Goal: Feedback & Contribution: Contribute content

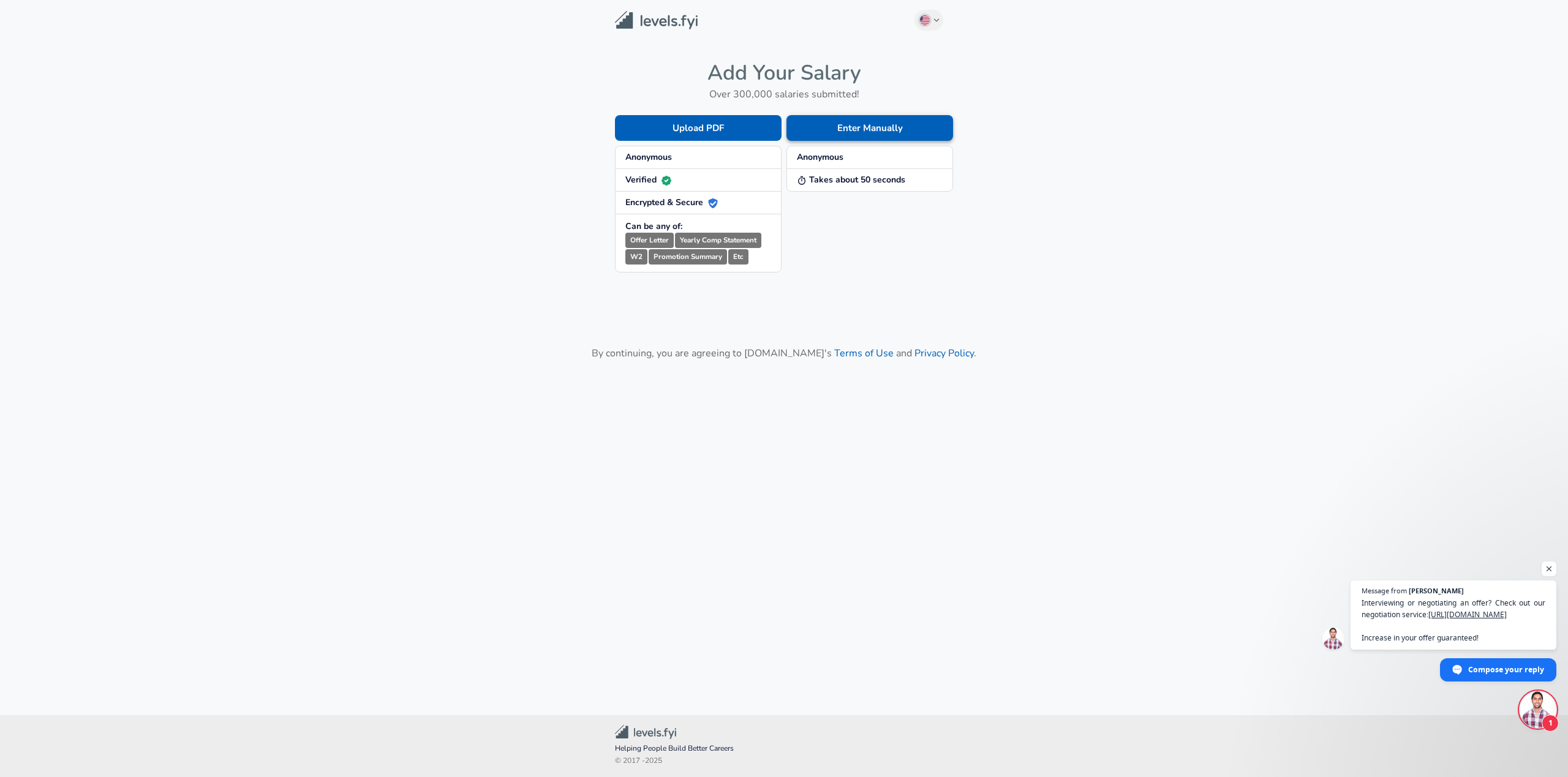
click at [864, 134] on button "Enter Manually" at bounding box center [870, 128] width 167 height 25
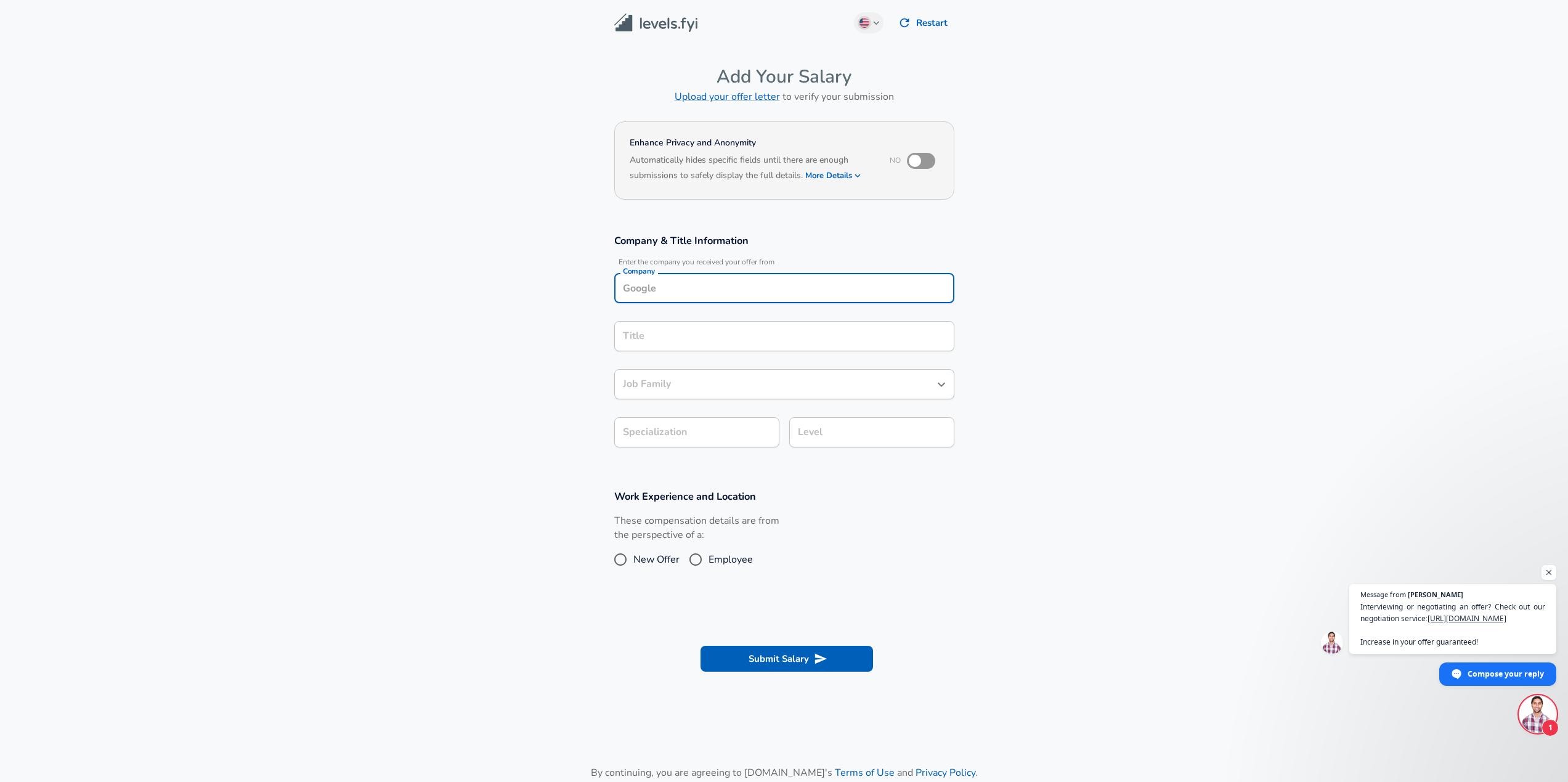
click at [651, 283] on input "Company" at bounding box center [784, 288] width 329 height 19
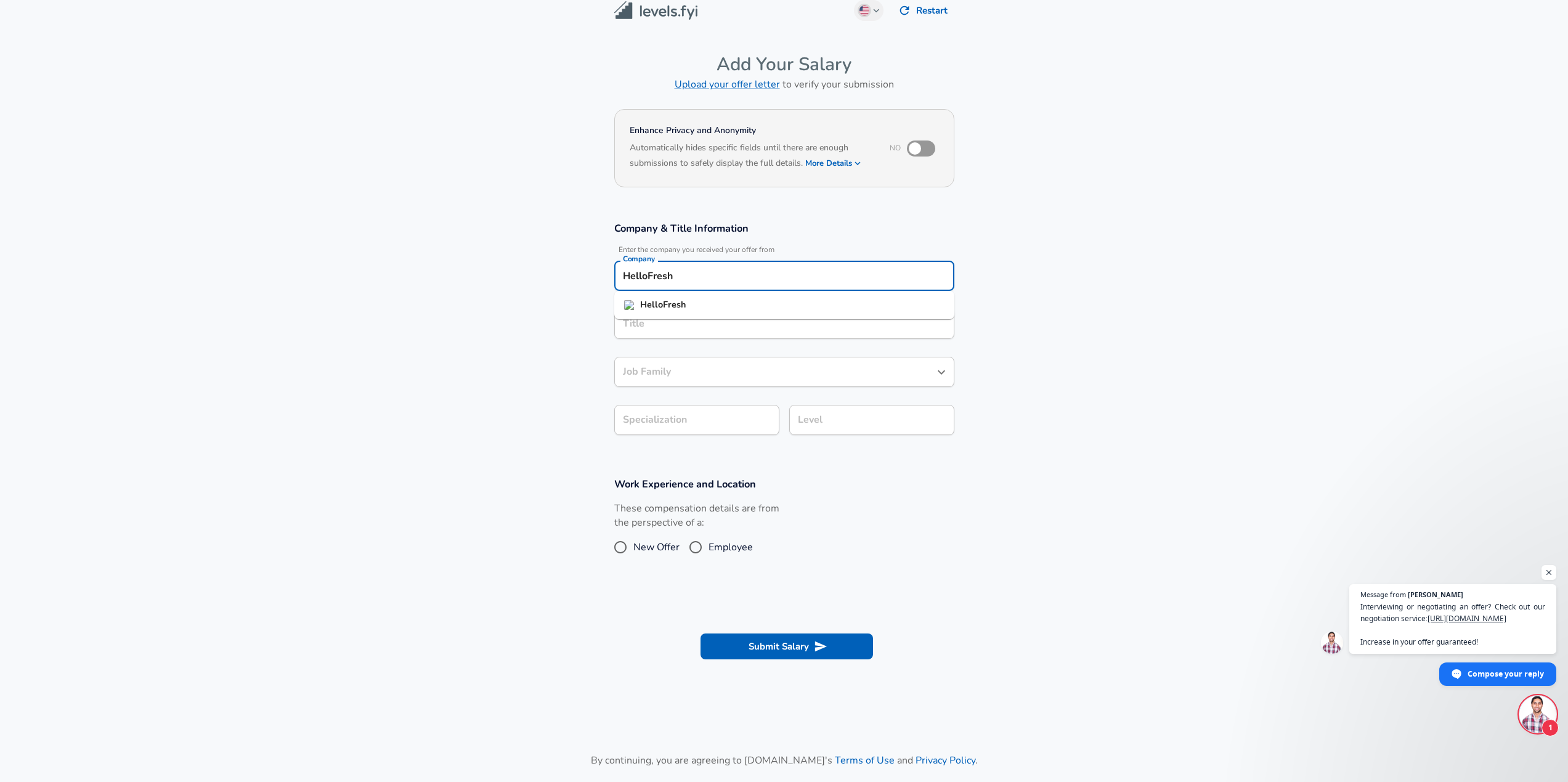
click at [647, 299] on strong "HelloFresh" at bounding box center [663, 304] width 45 height 12
type input "HelloFresh"
click at [651, 317] on input "Title" at bounding box center [784, 324] width 329 height 19
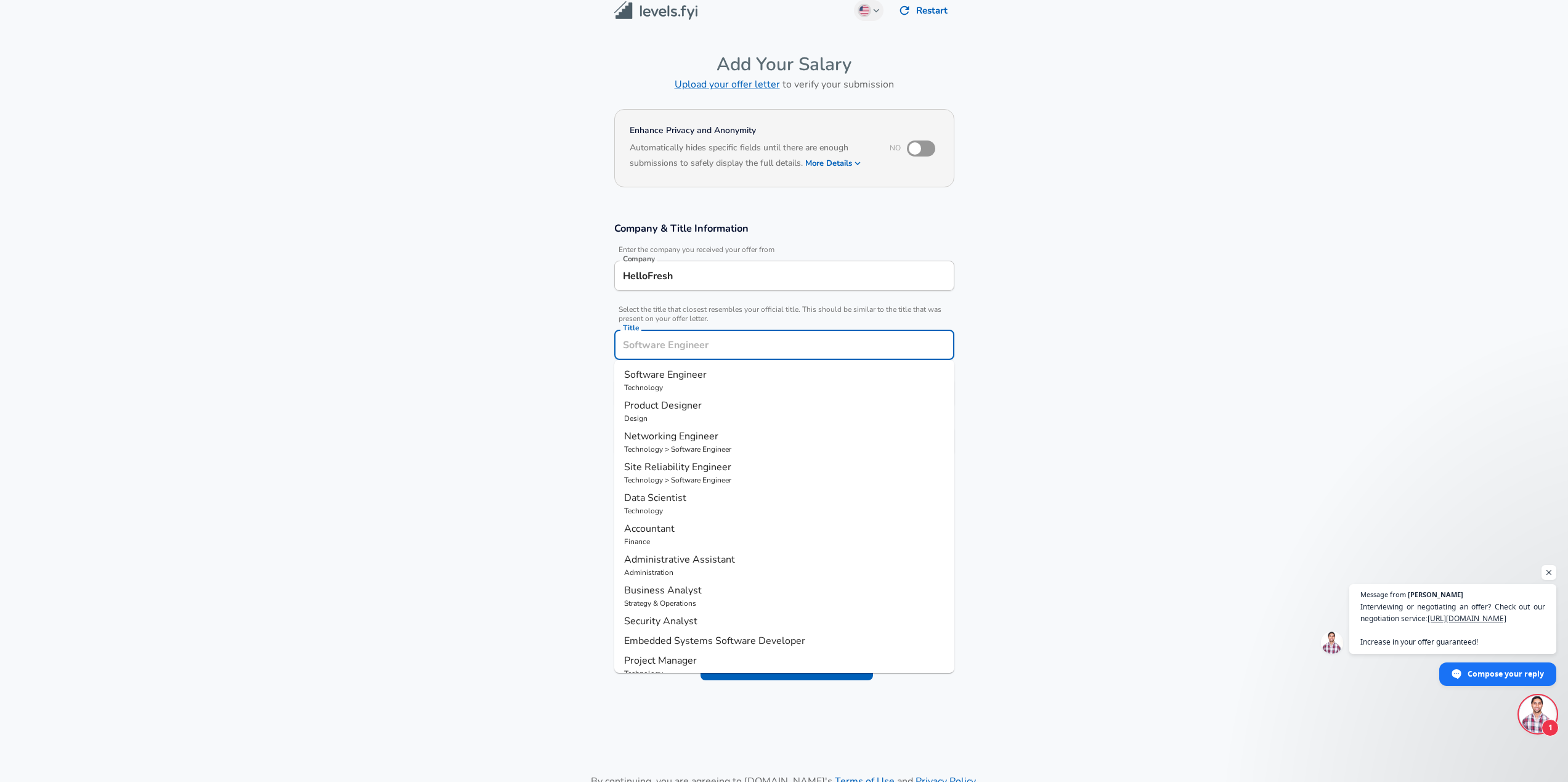
scroll to position [37, 0]
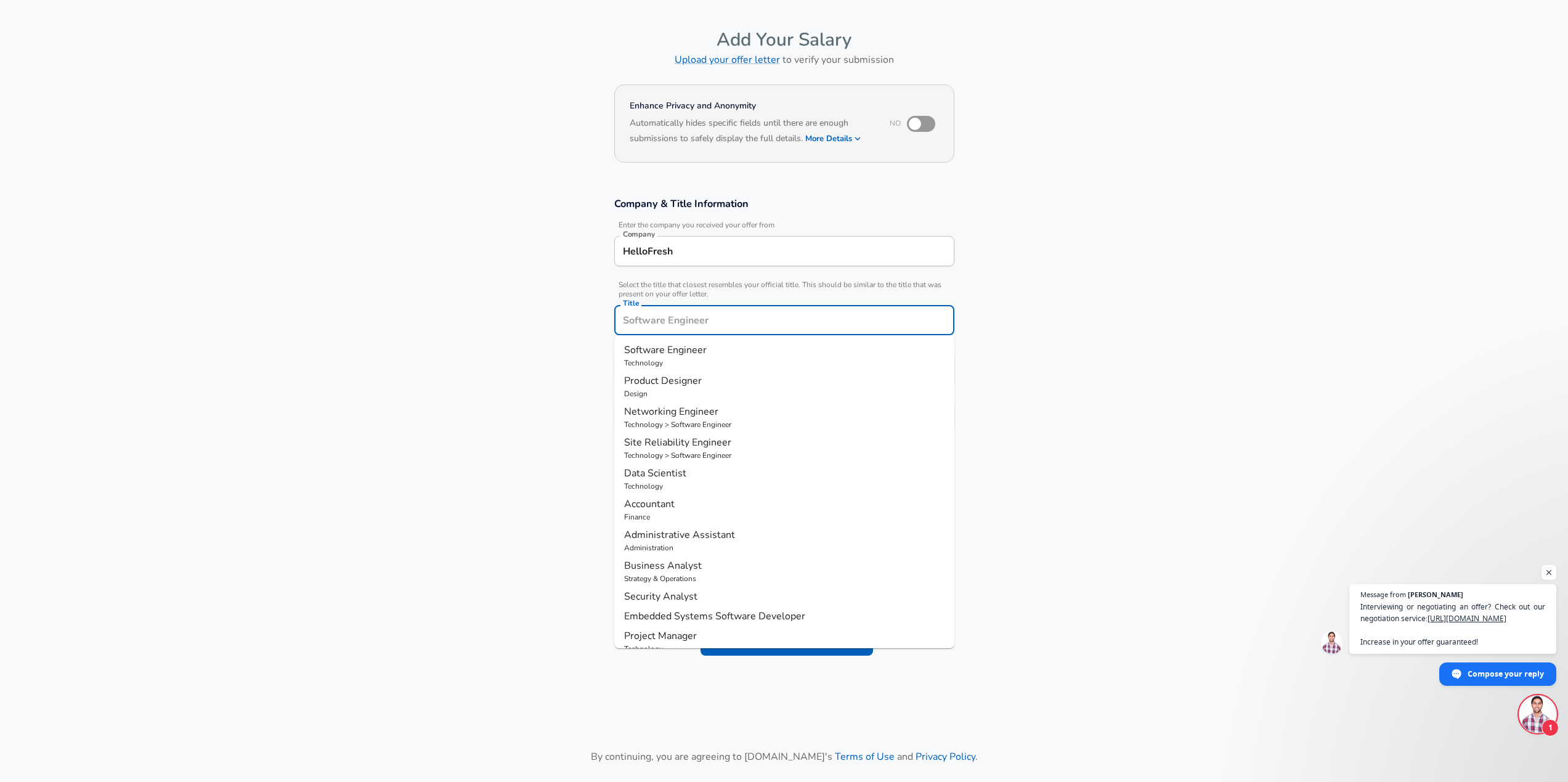
click at [667, 349] on span "Software Engineer" at bounding box center [665, 349] width 83 height 13
type input "Software Engineer"
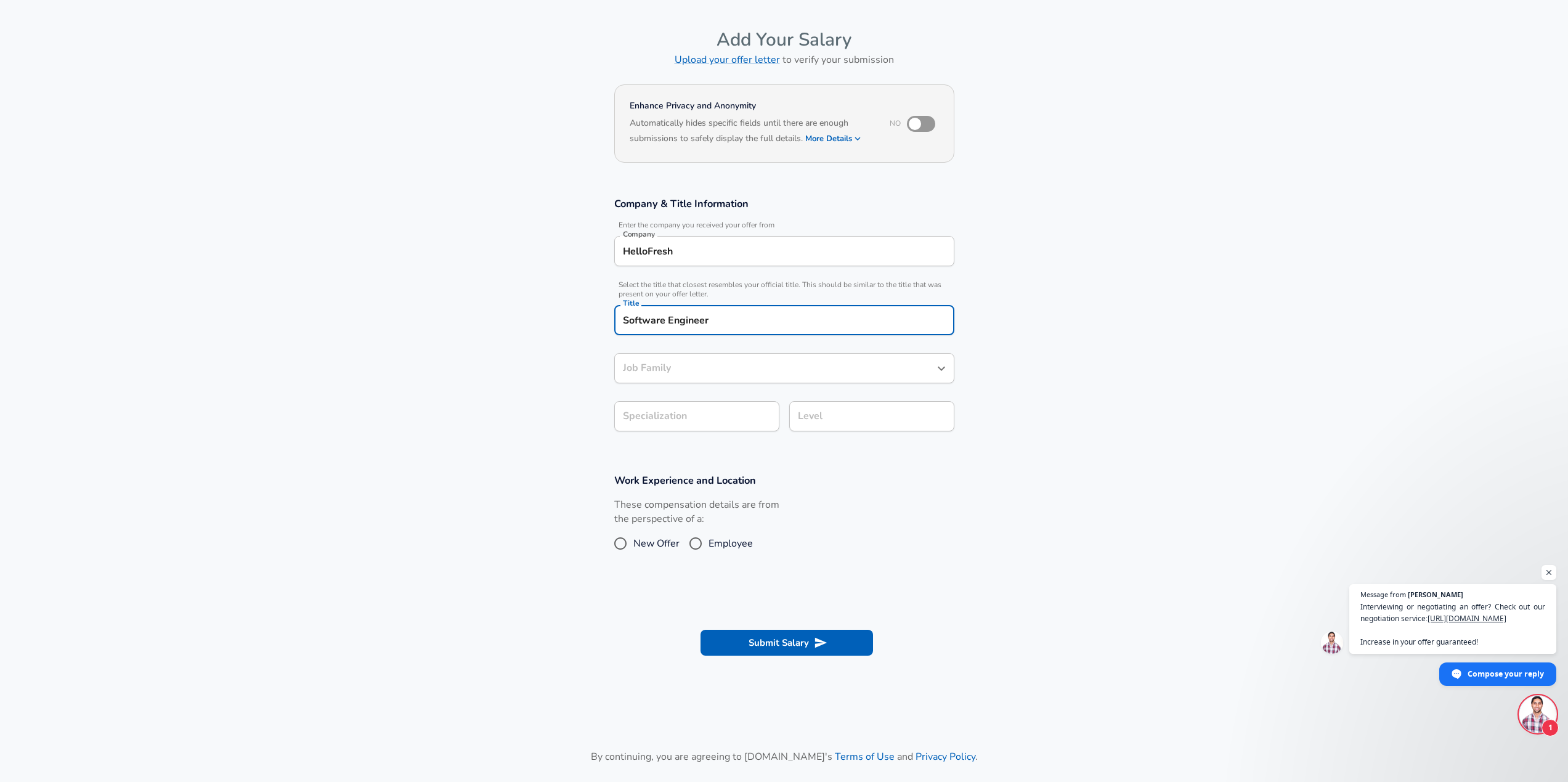
type input "Software Engineer"
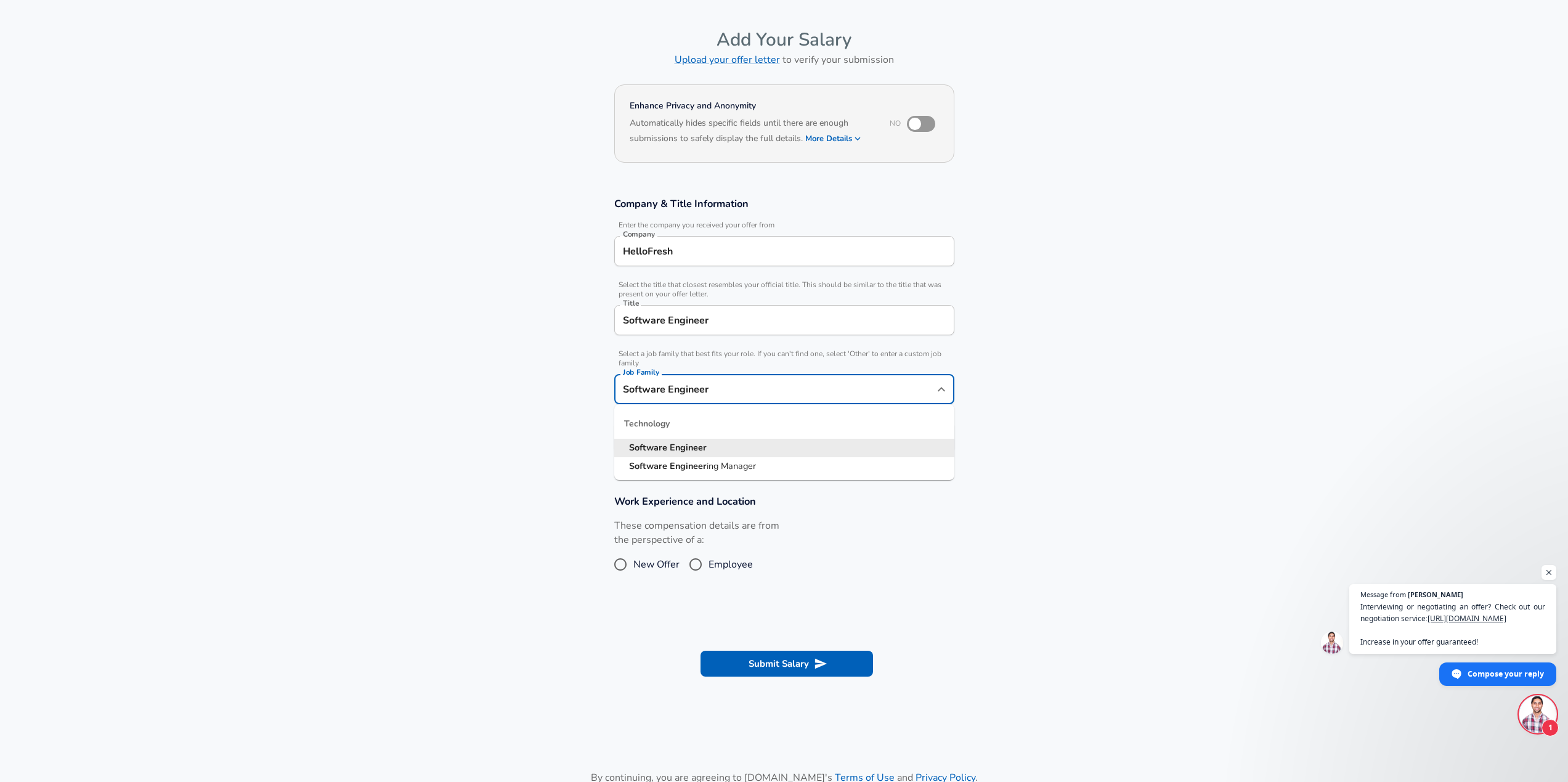
click at [660, 379] on input "Software Engineer" at bounding box center [775, 389] width 310 height 19
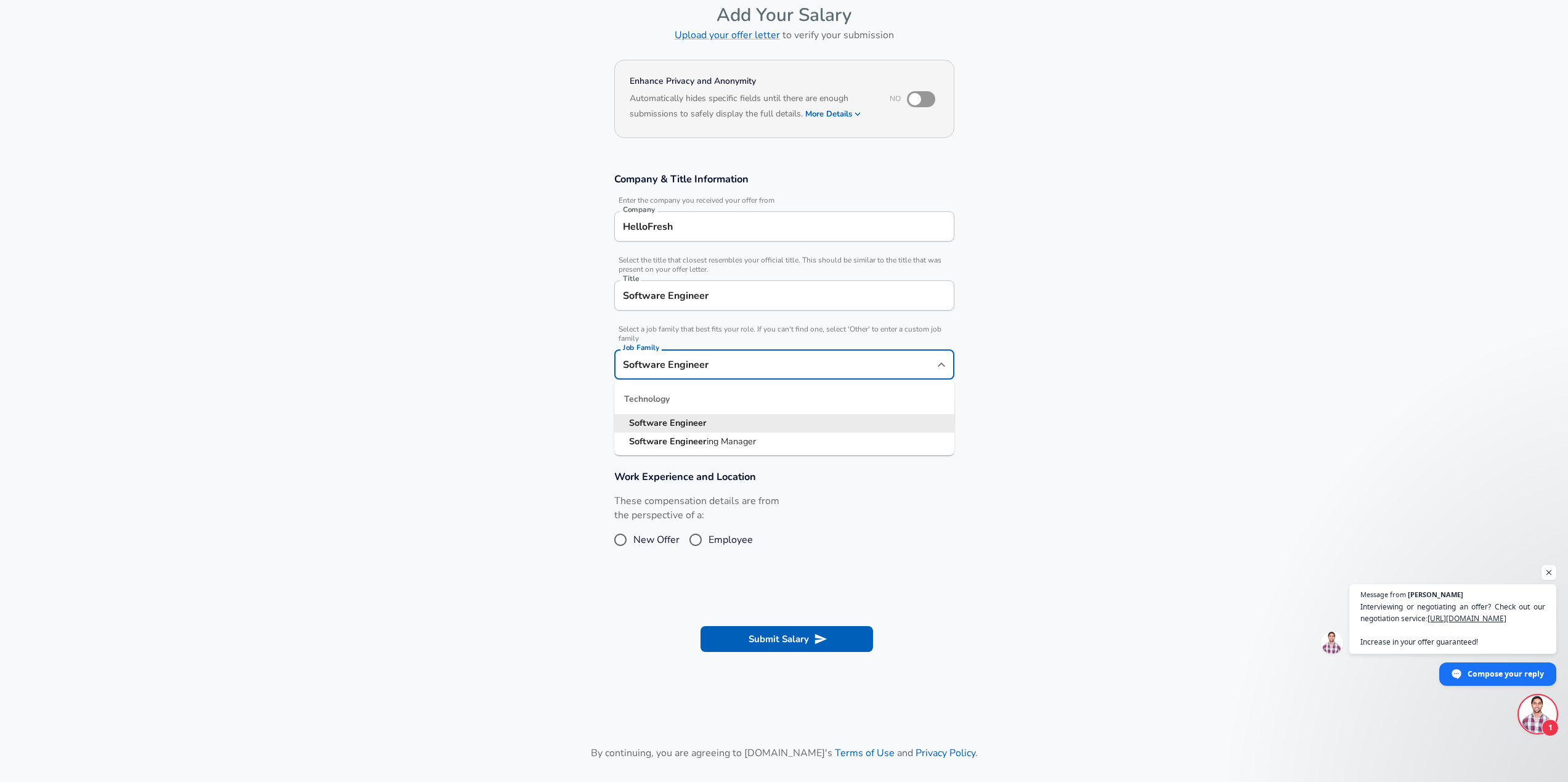
click at [670, 422] on strong "Engineer" at bounding box center [688, 422] width 37 height 12
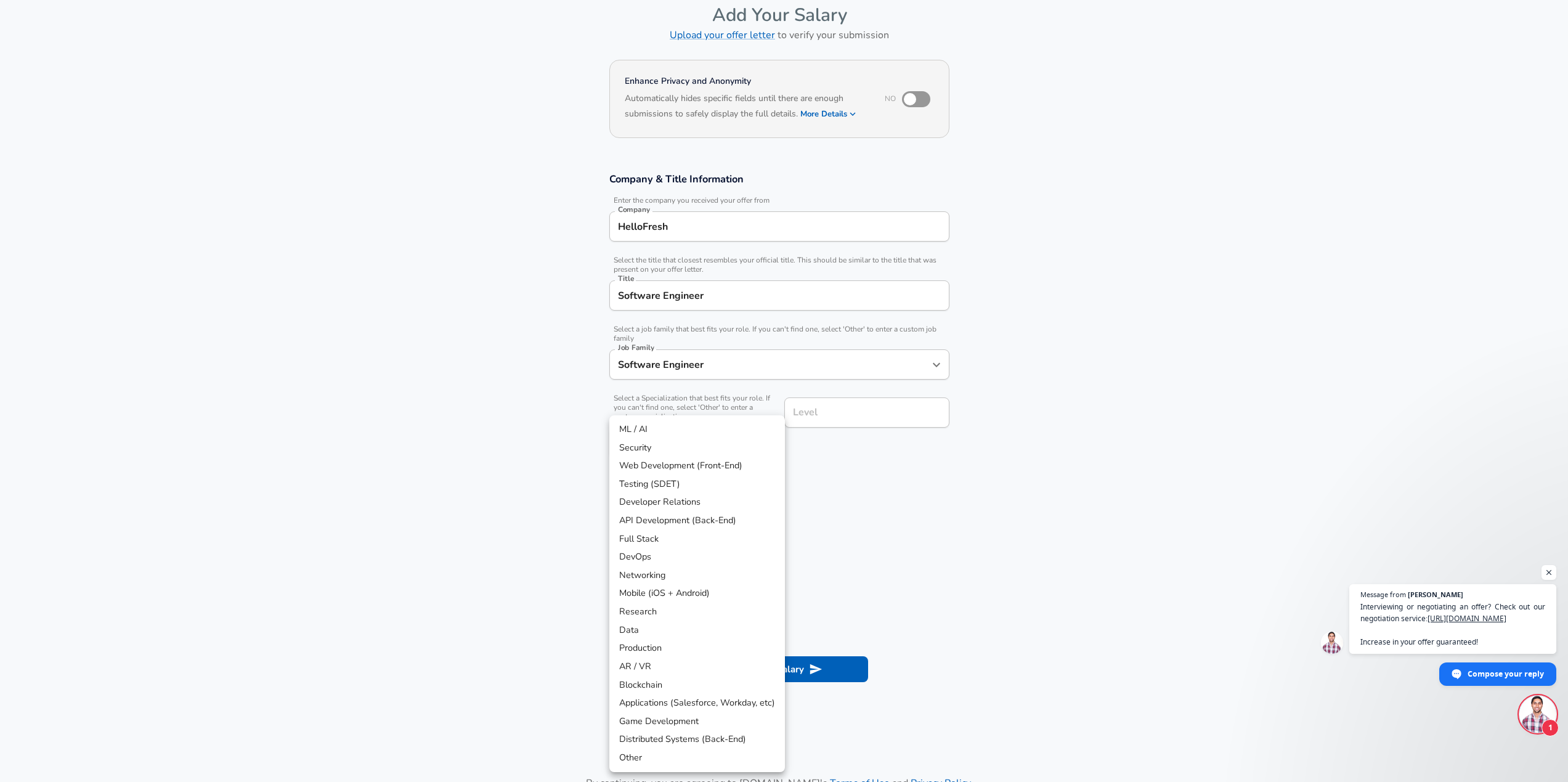
click at [677, 418] on body "We value your privacy We use cookies to enhance your browsing experience, serve…" at bounding box center [784, 330] width 1568 height 782
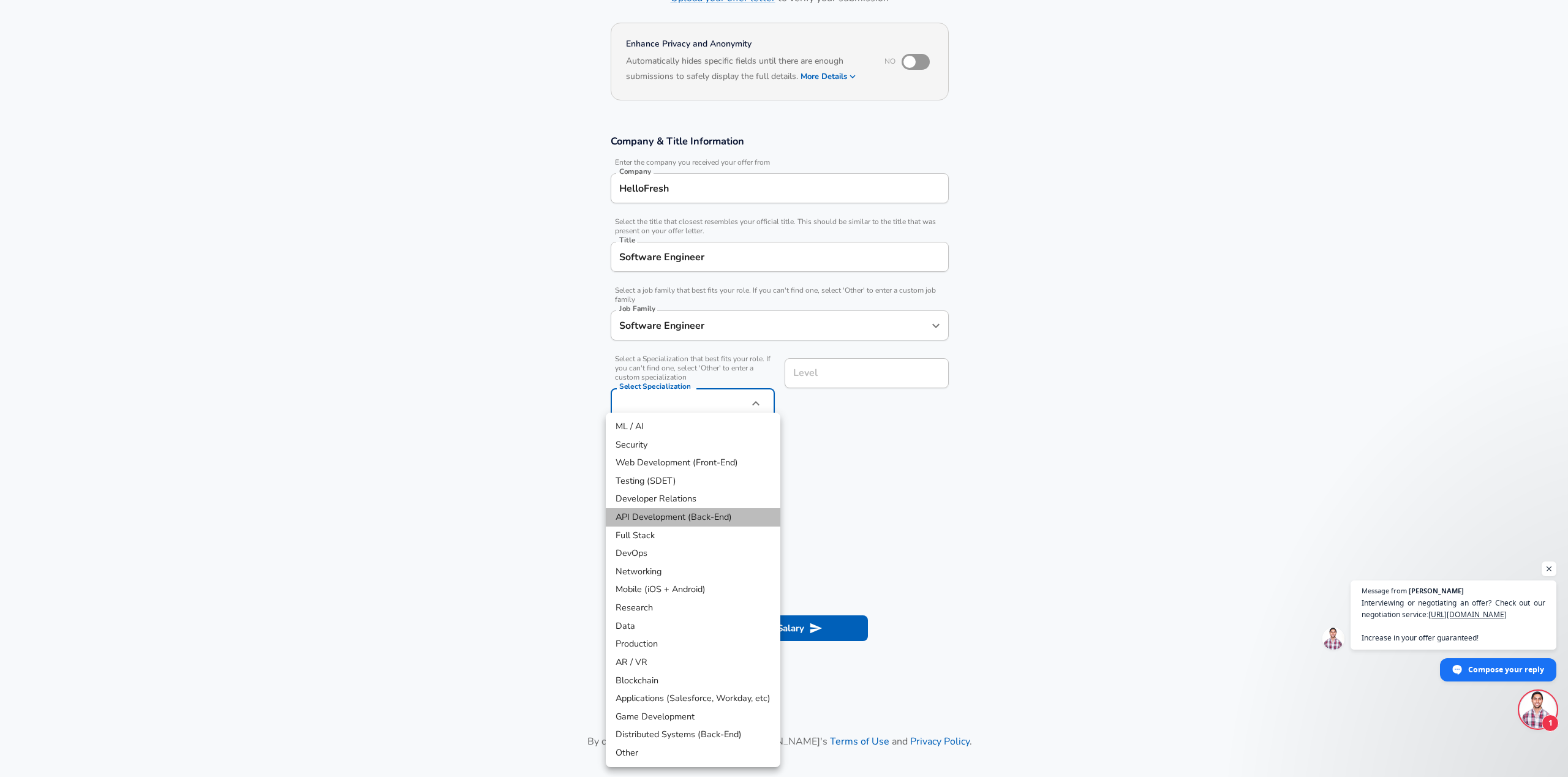
click at [719, 519] on li "API Development (Back-End)" at bounding box center [693, 517] width 174 height 18
type input "API Development (Back-End)"
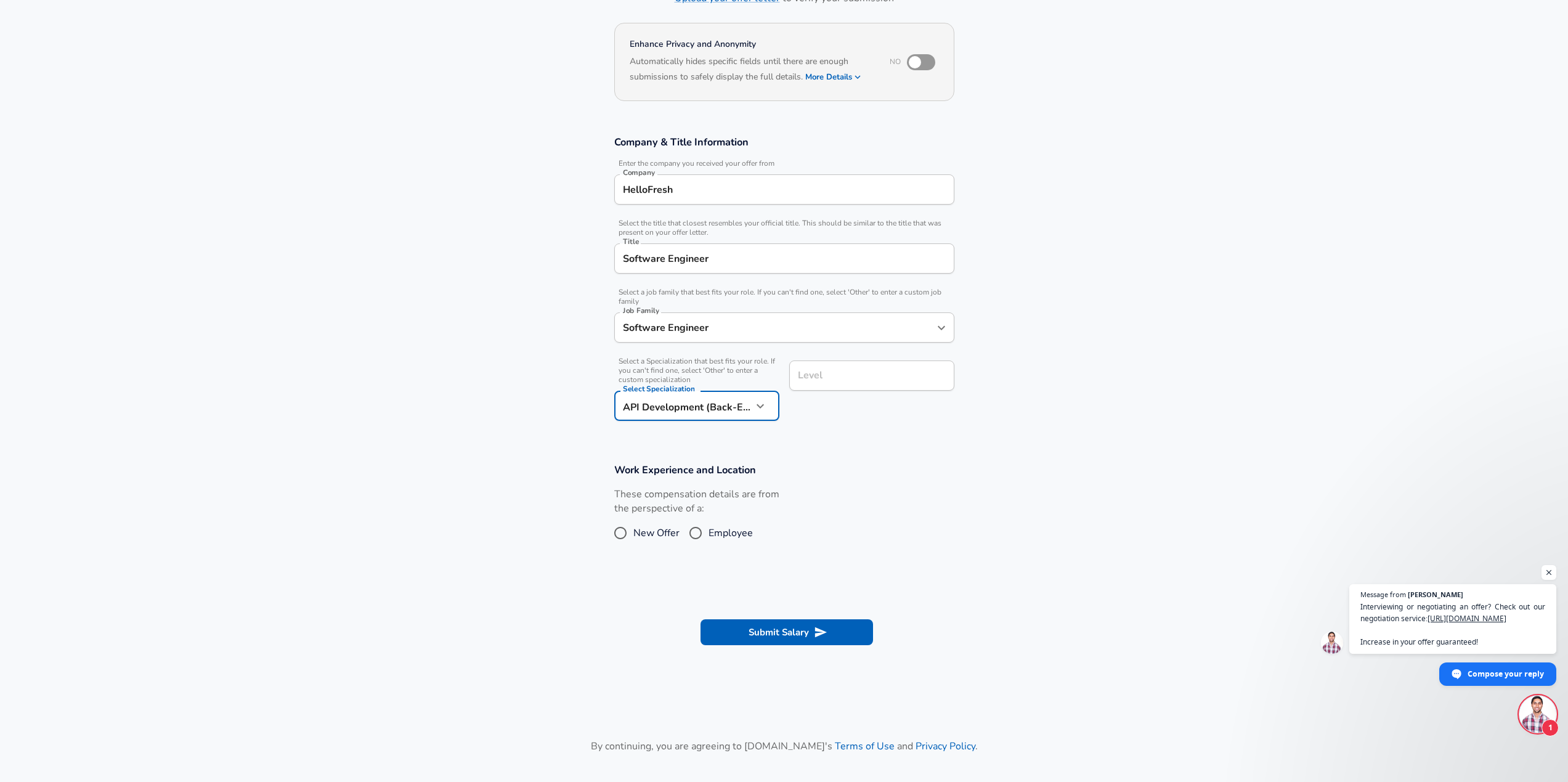
click at [847, 388] on div "Level" at bounding box center [872, 375] width 165 height 30
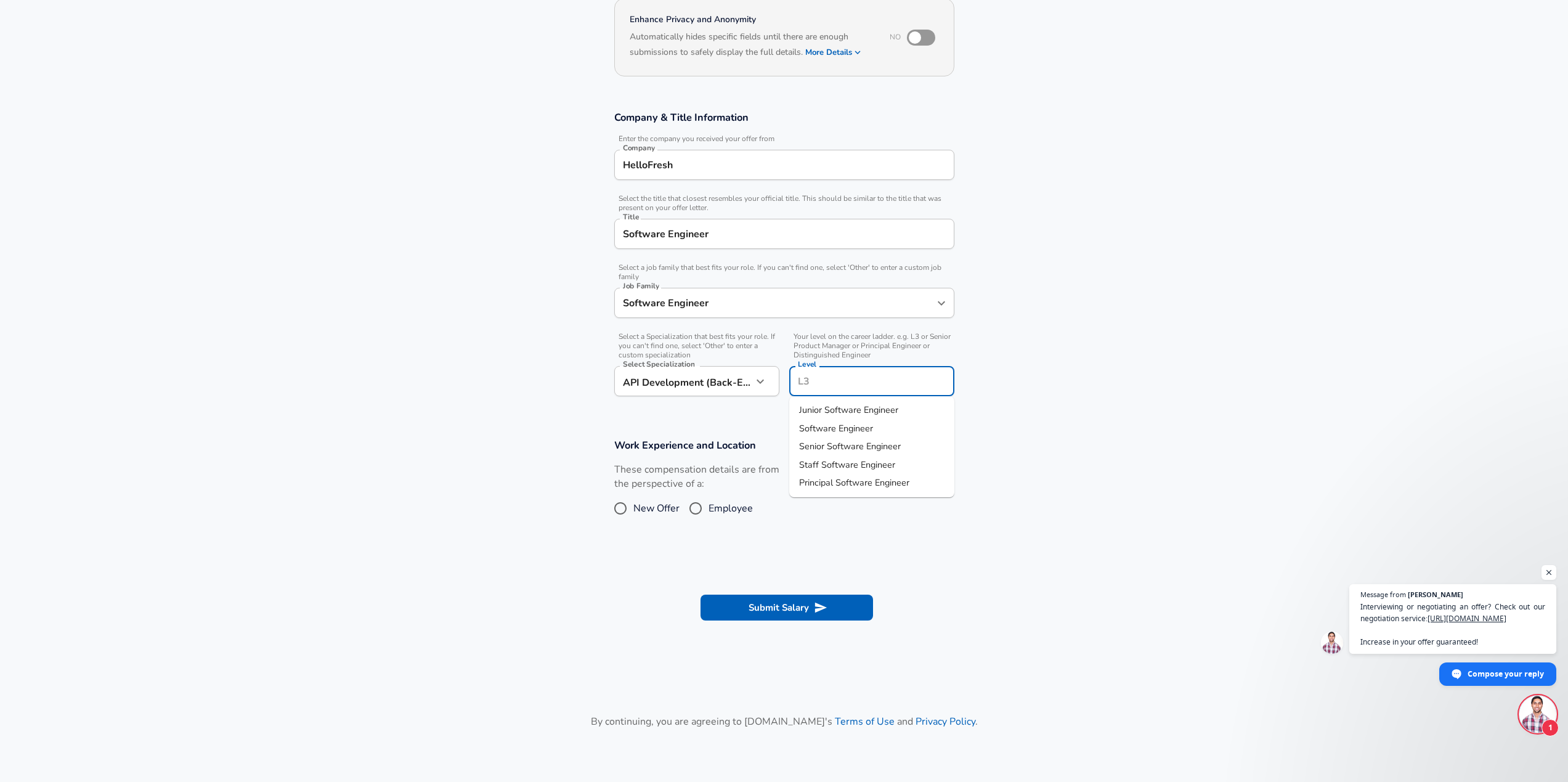
click at [839, 444] on span "Senior Software Engineer" at bounding box center [850, 446] width 102 height 12
type input "Senior Software Engineer"
click at [536, 442] on section "Work Experience and Location These compensation details are from the perspectiv…" at bounding box center [784, 486] width 1568 height 124
click at [695, 512] on input "Employee" at bounding box center [695, 508] width 26 height 20
radio input "true"
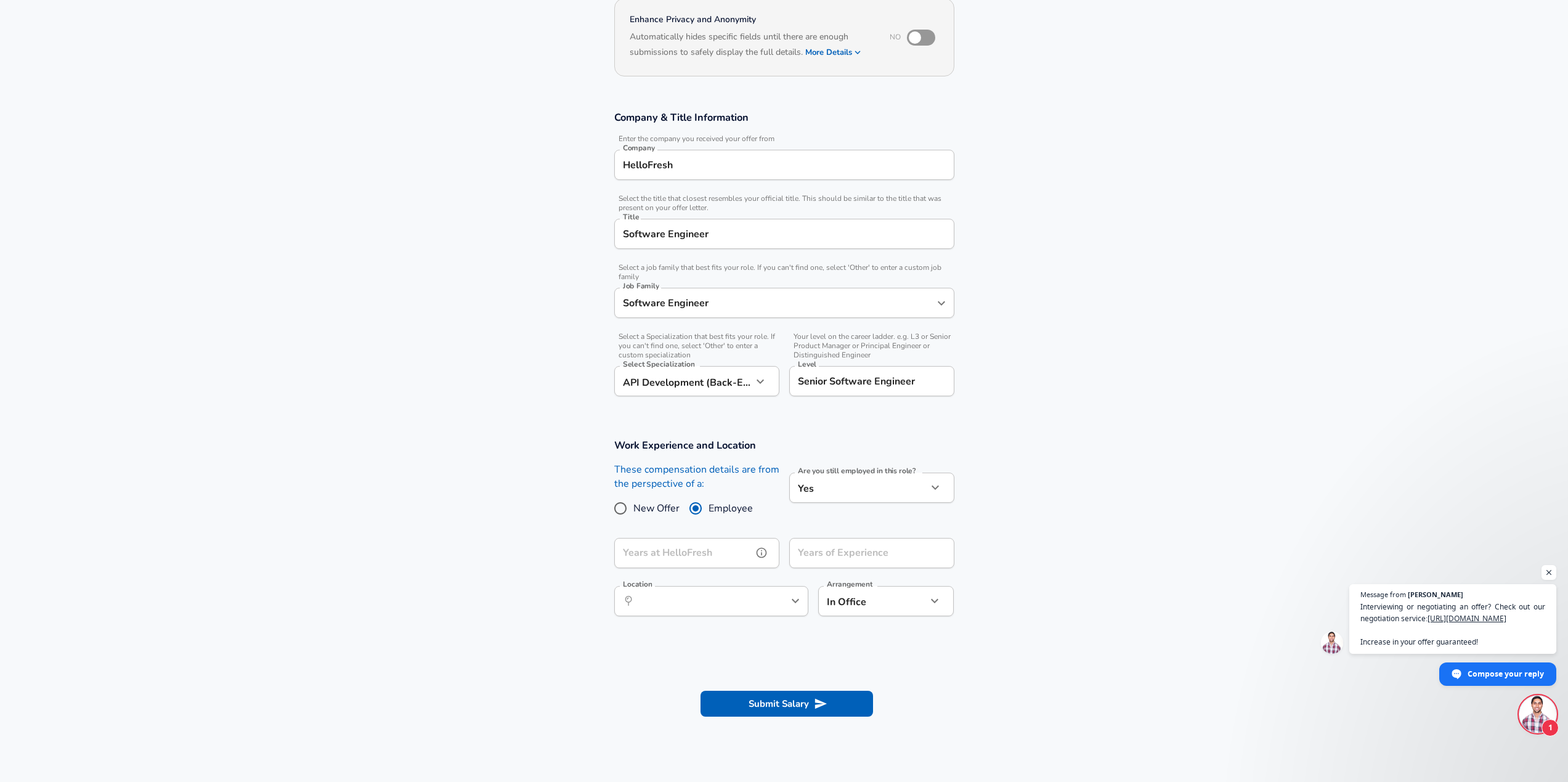
click at [642, 552] on div "Years at HelloFresh Years at HelloFresh" at bounding box center [697, 555] width 165 height 33
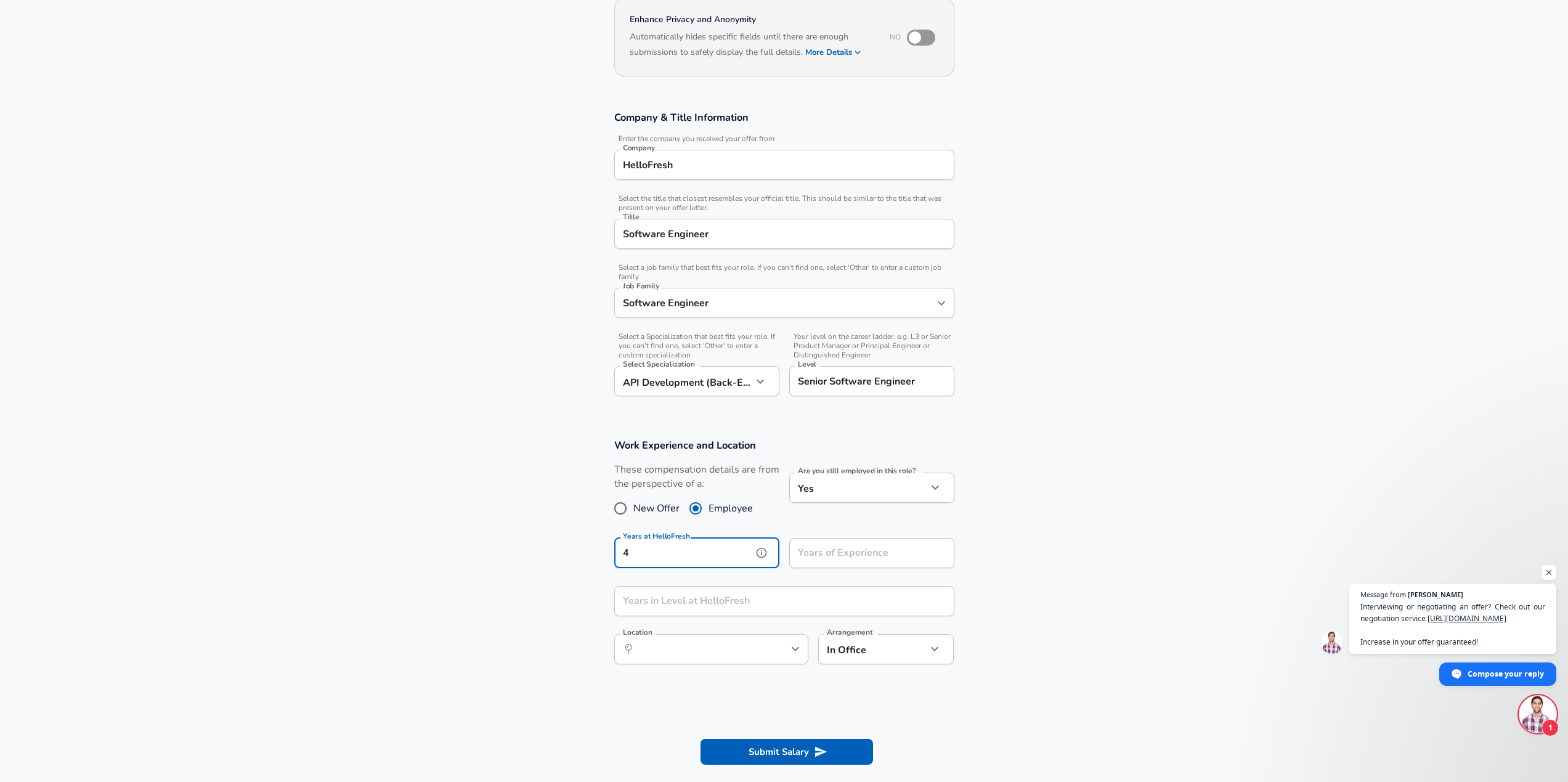
type input "4"
type input "10"
click at [578, 548] on section "Work Experience and Location These compensation details are from the perspectiv…" at bounding box center [784, 558] width 1568 height 267
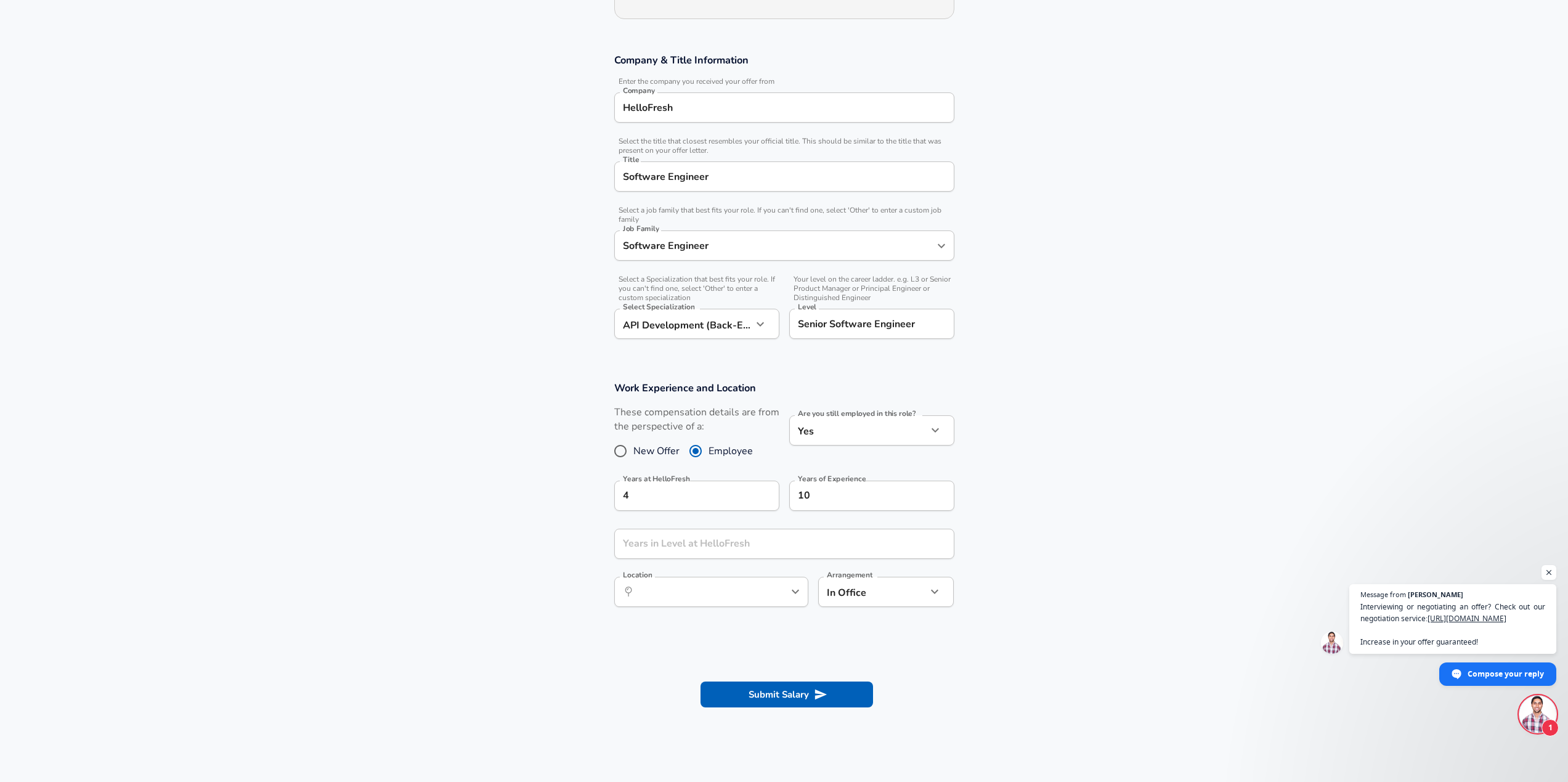
scroll to position [244, 0]
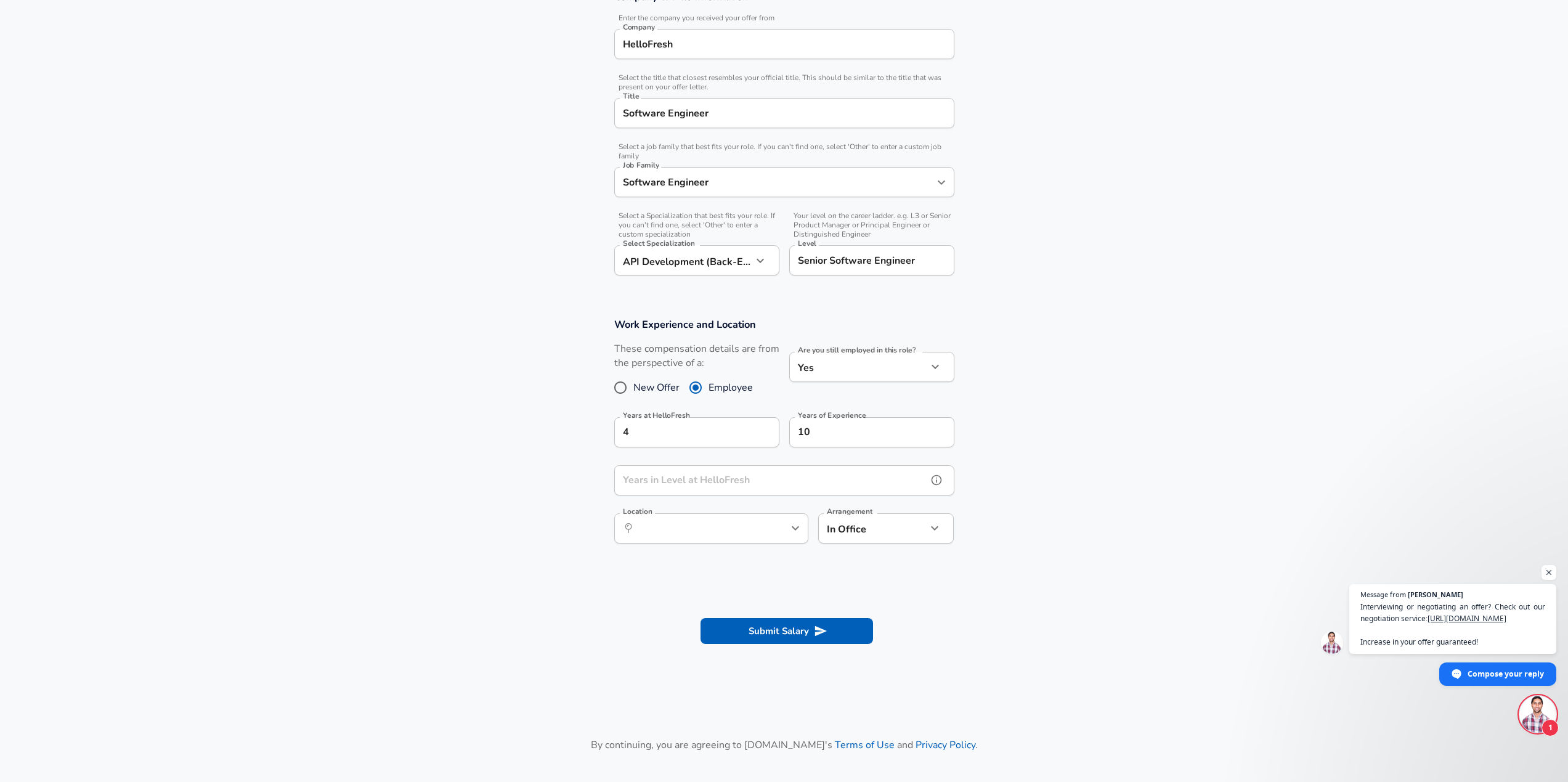
click at [683, 480] on input "Years in Level at HelloFresh" at bounding box center [770, 480] width 313 height 30
type input "2"
click at [564, 486] on section "Work Experience and Location These compensation details are from the perspectiv…" at bounding box center [784, 437] width 1568 height 267
click at [764, 529] on div "​ Location" at bounding box center [711, 528] width 194 height 30
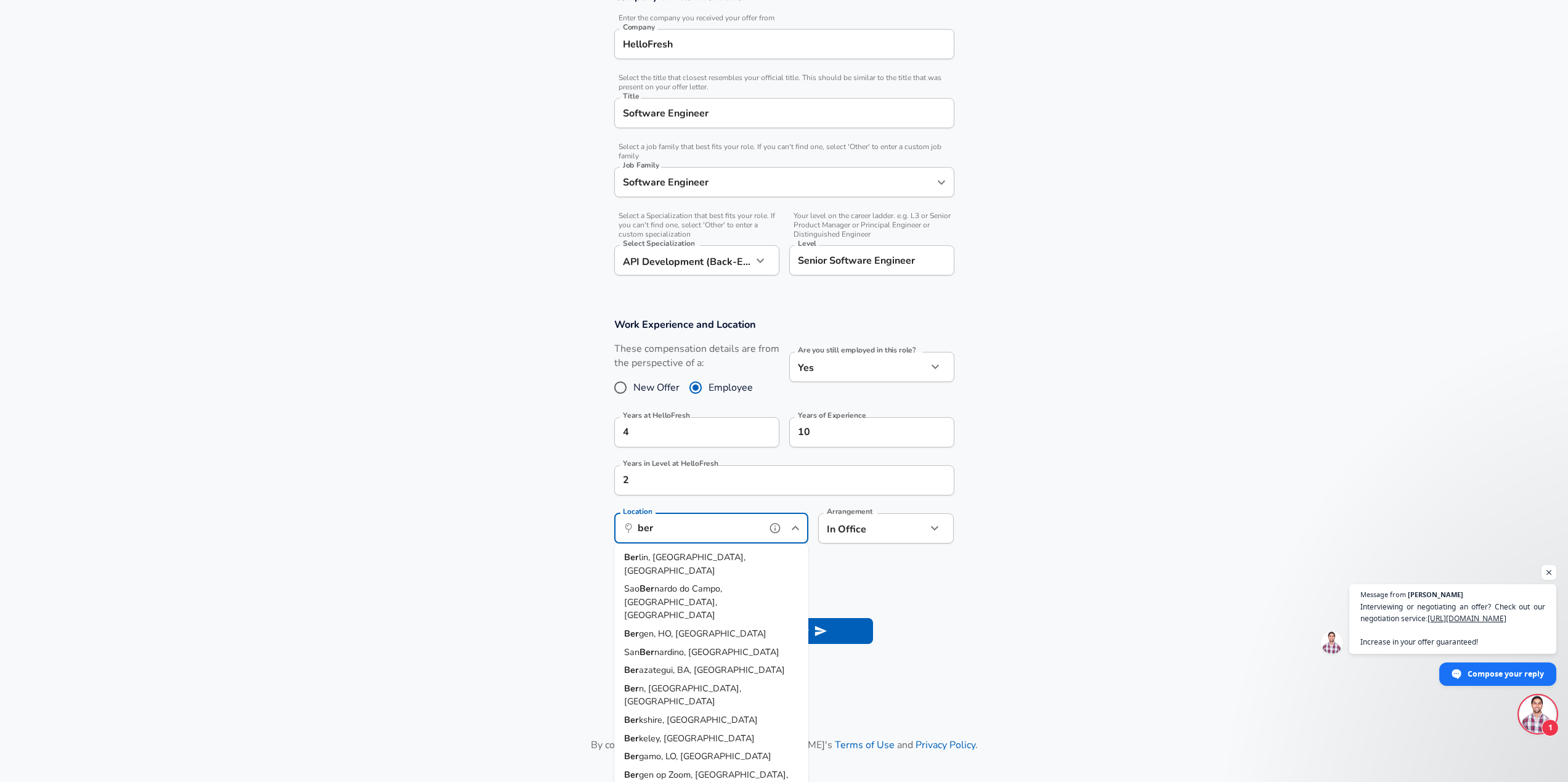
click at [680, 553] on span "lin, [GEOGRAPHIC_DATA], [GEOGRAPHIC_DATA]" at bounding box center [685, 564] width 122 height 26
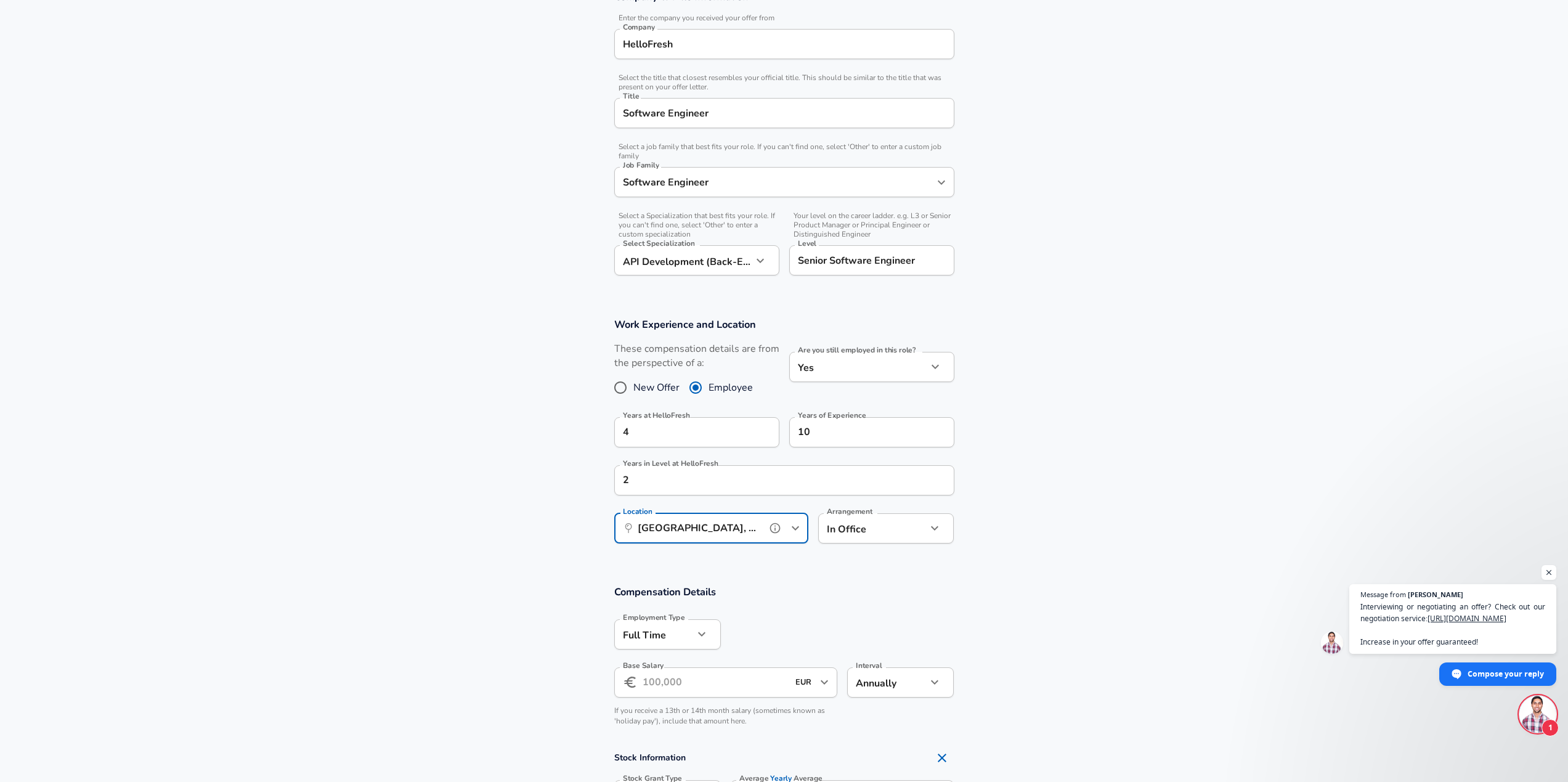
type input "[GEOGRAPHIC_DATA], [GEOGRAPHIC_DATA], [GEOGRAPHIC_DATA]"
click at [859, 534] on body "We value your privacy We use cookies to enhance your browsing experience, serve…" at bounding box center [784, 147] width 1568 height 782
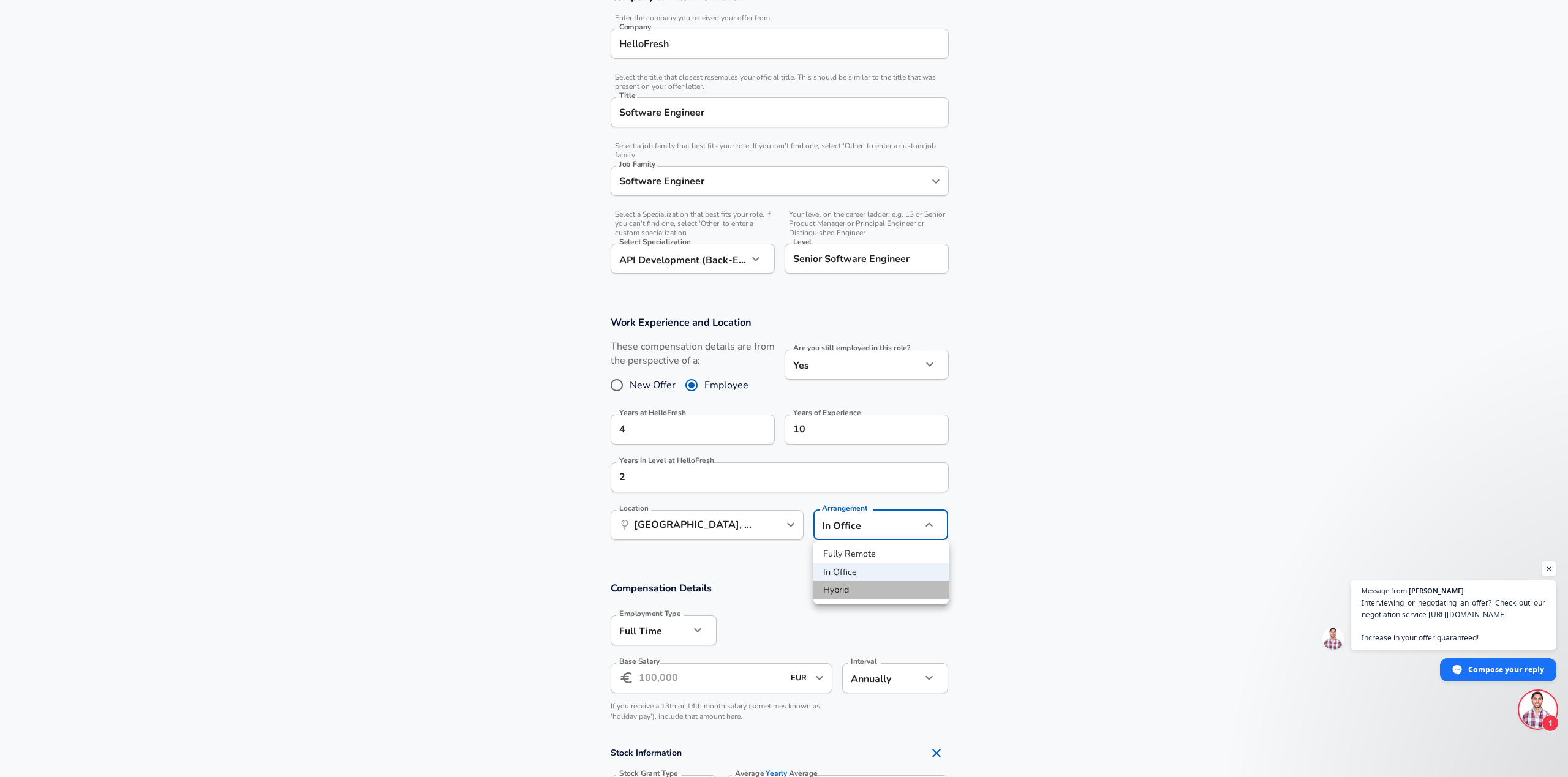
click at [844, 586] on li "Hybrid" at bounding box center [881, 590] width 135 height 18
type input "hybrid"
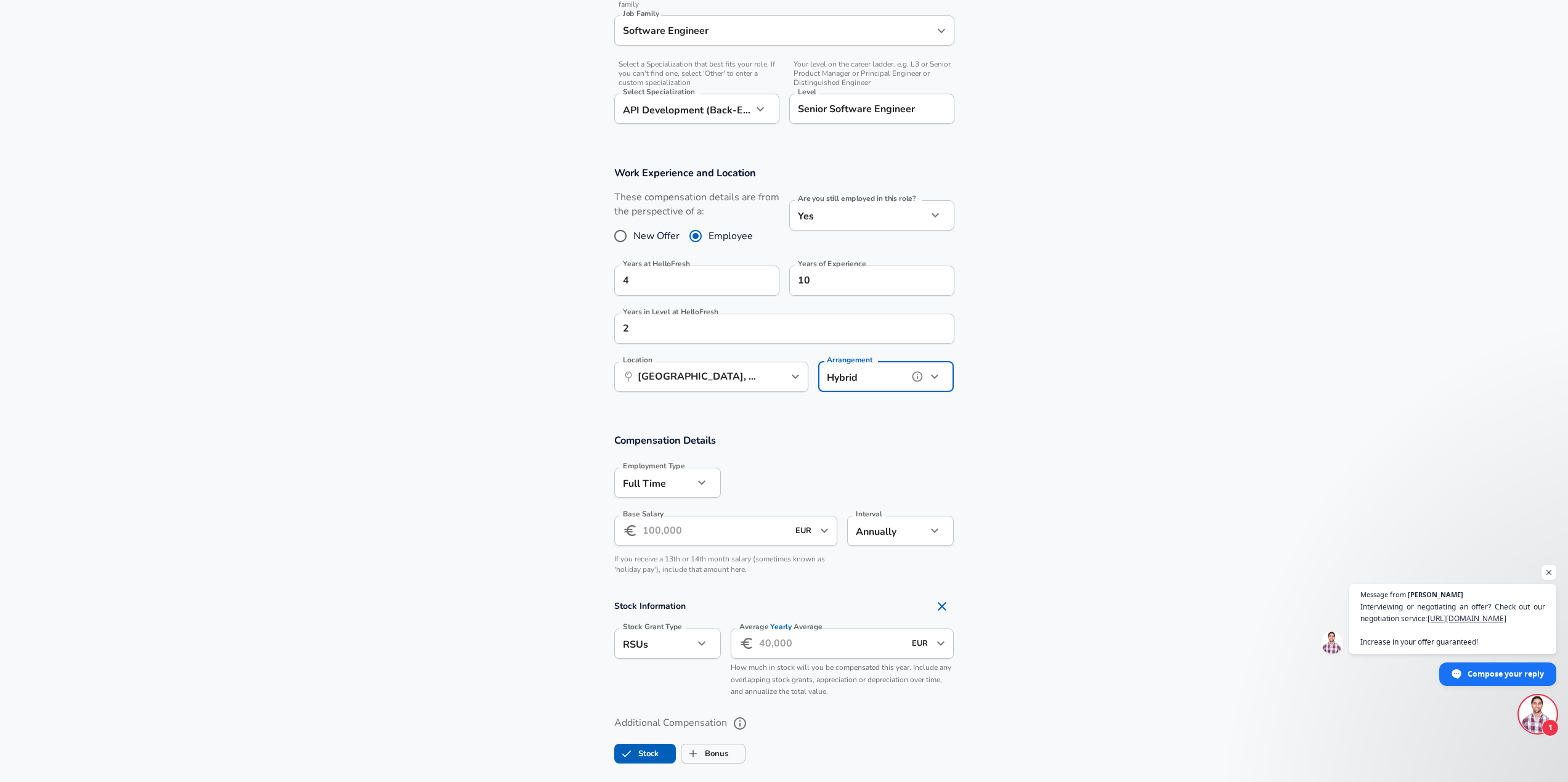
scroll to position [458, 0]
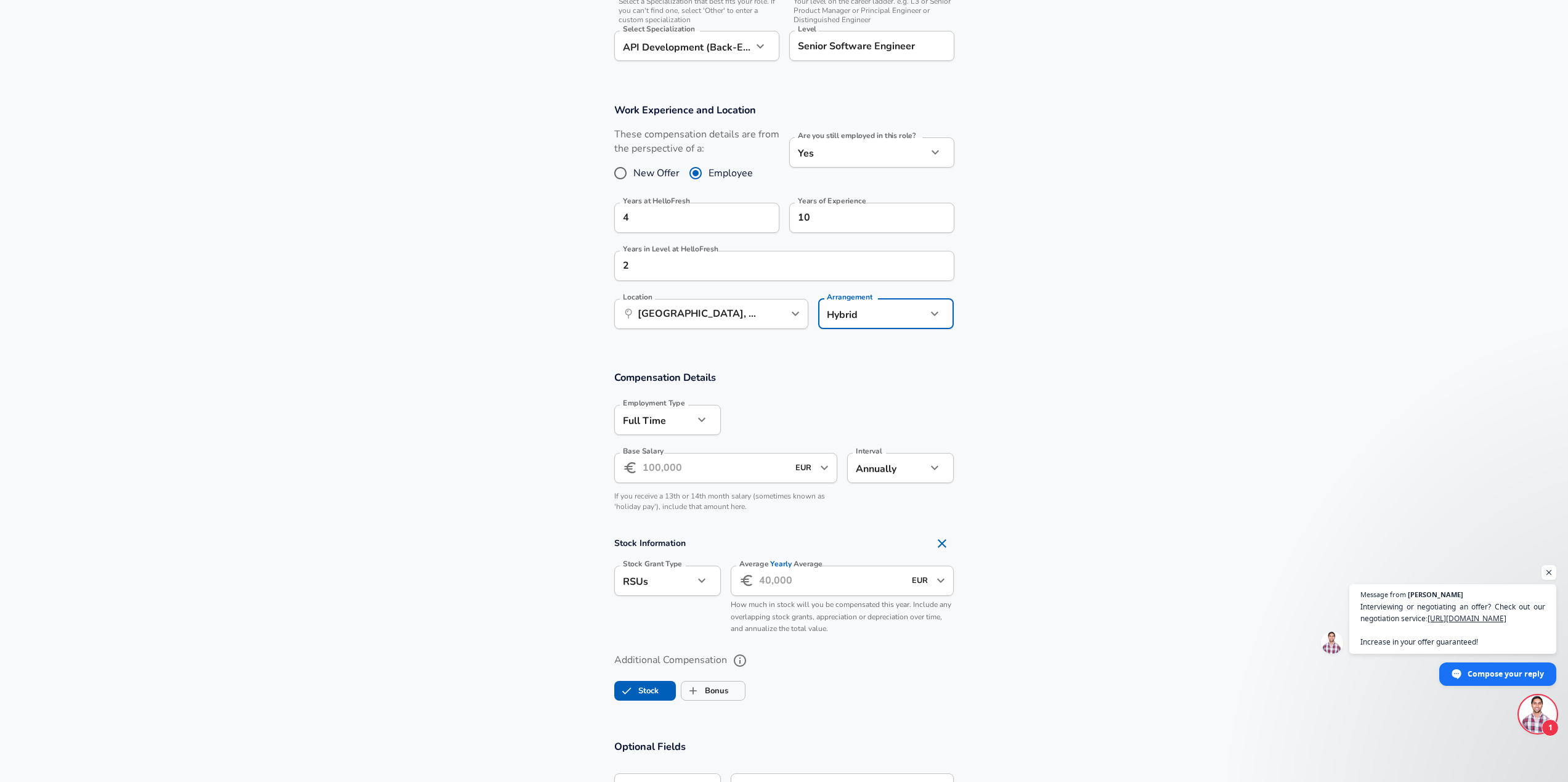
click at [557, 441] on div at bounding box center [788, 391] width 1577 height 782
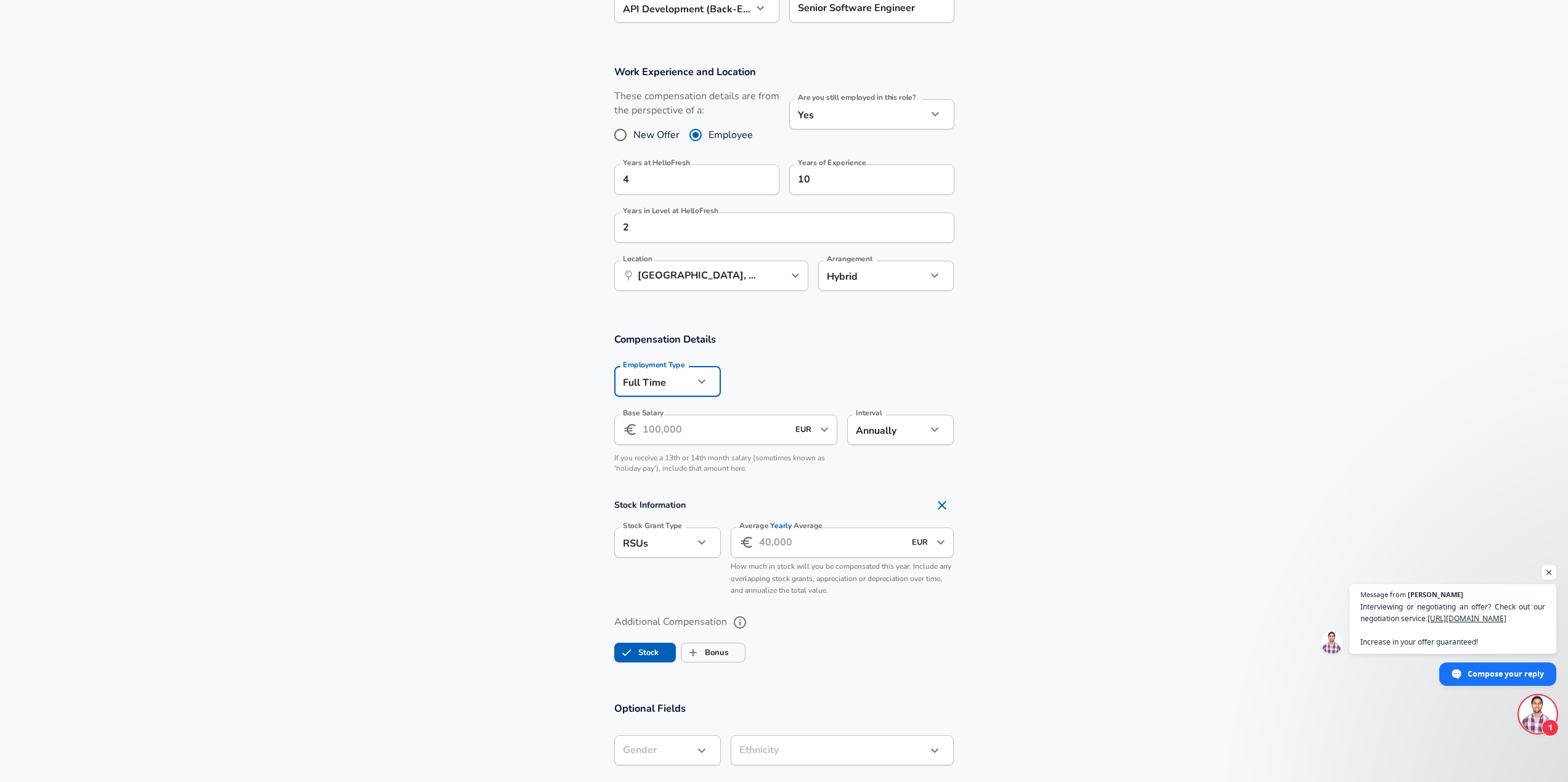
click at [670, 428] on input "Base Salary" at bounding box center [715, 429] width 146 height 30
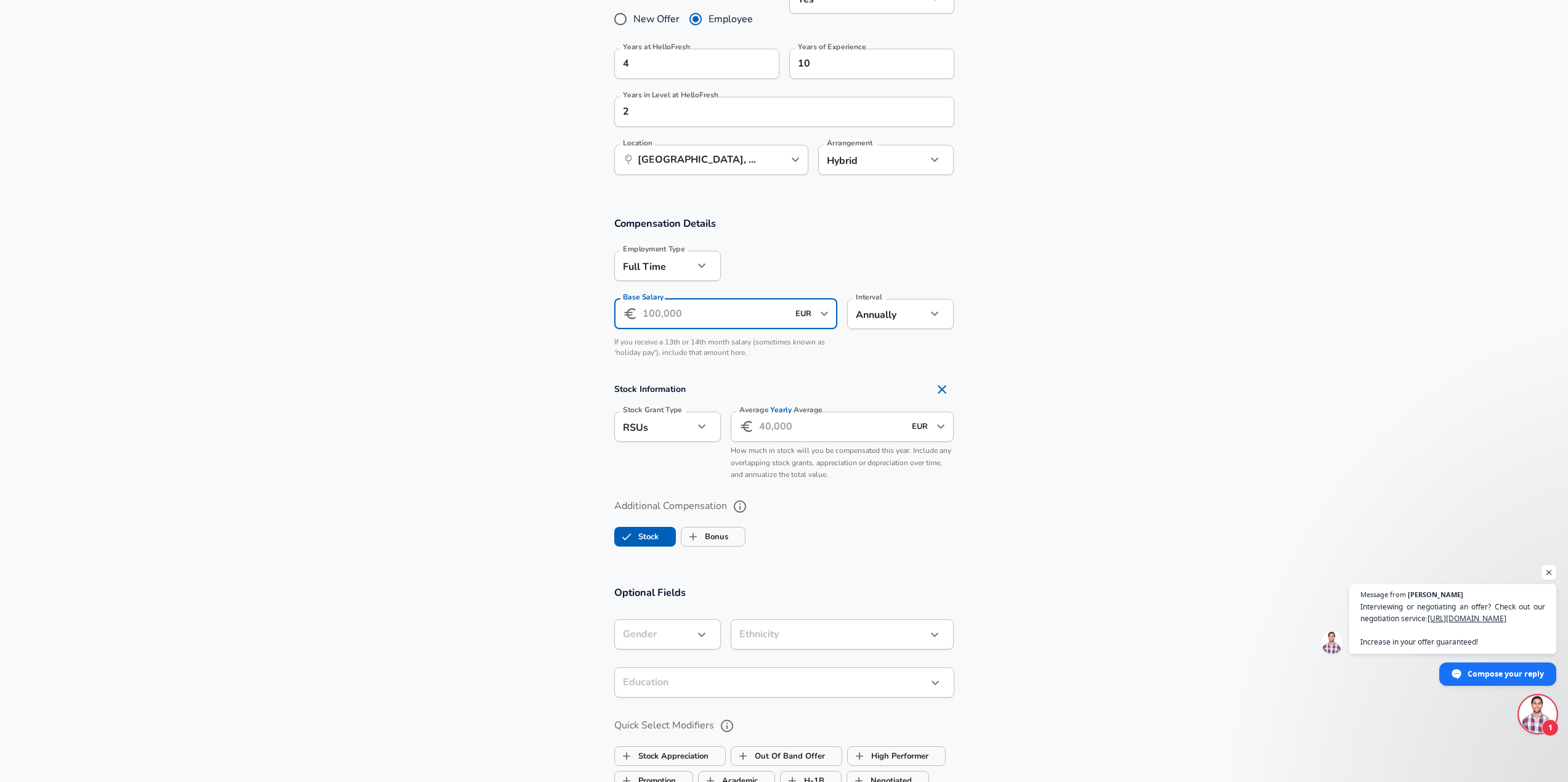
scroll to position [534, 0]
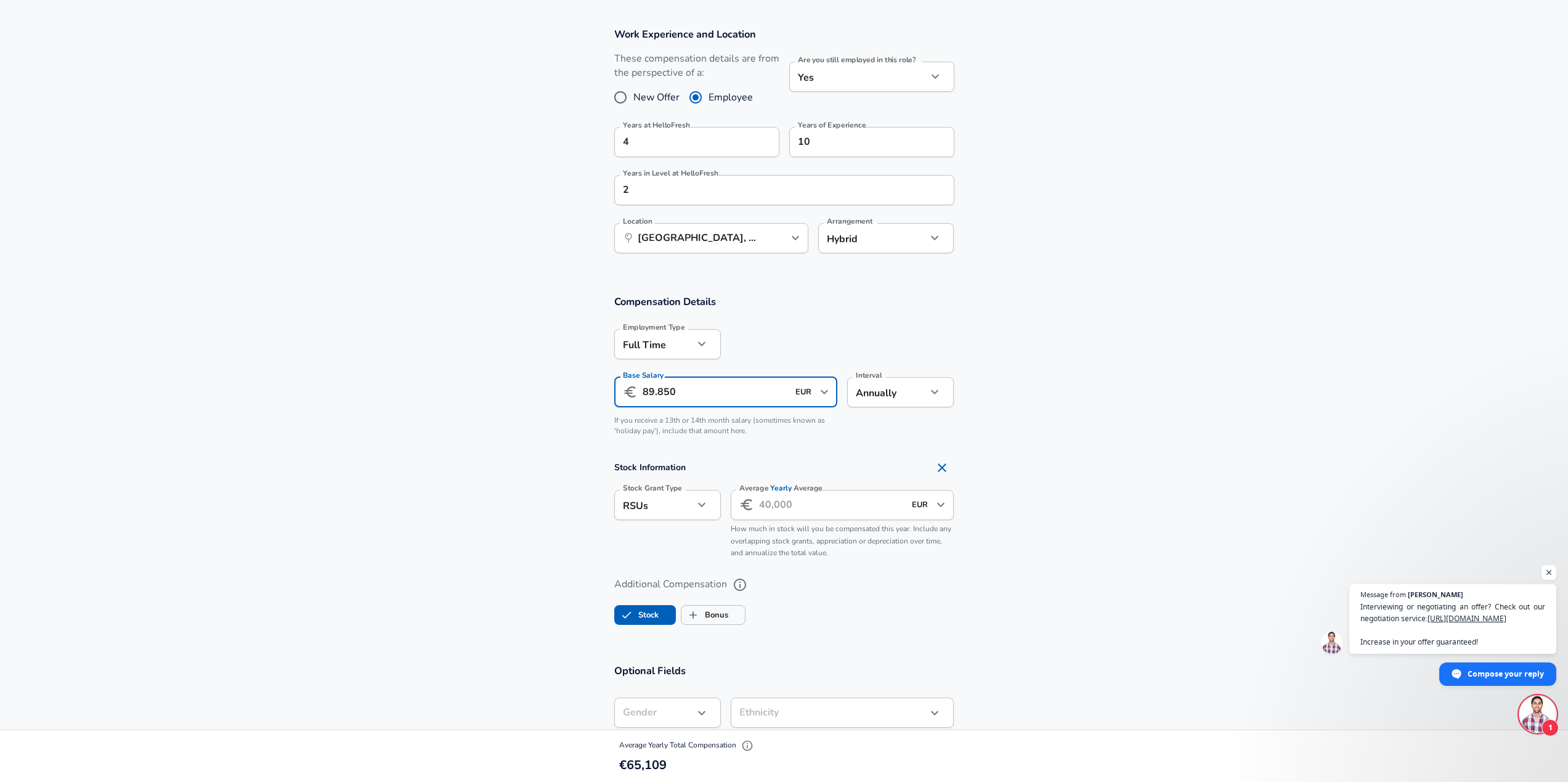
type input "89.850"
click at [491, 377] on section "Compensation Details Employment Type [DEMOGRAPHIC_DATA] full_time Employment Ty…" at bounding box center [784, 369] width 1568 height 149
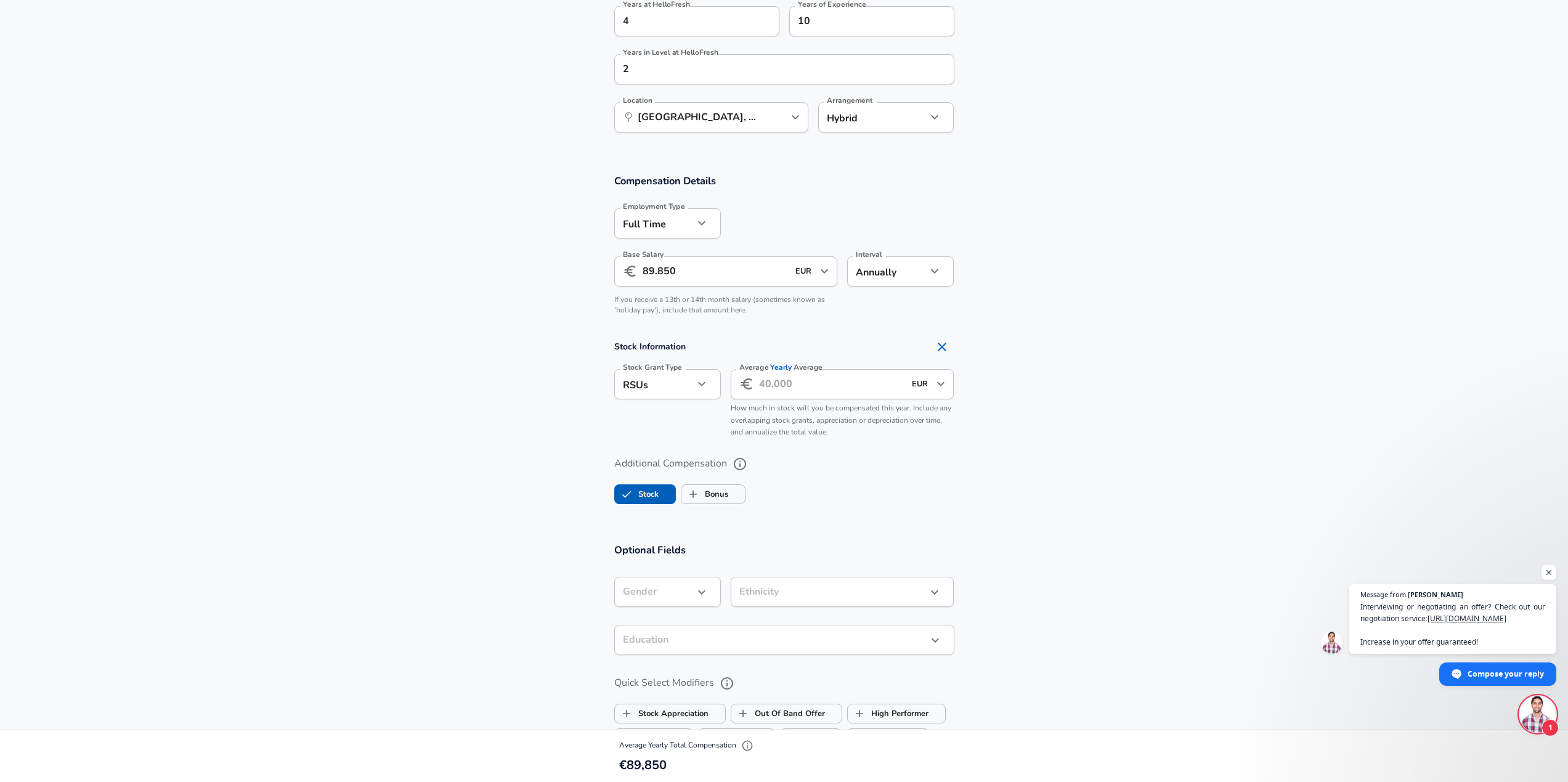
scroll to position [671, 0]
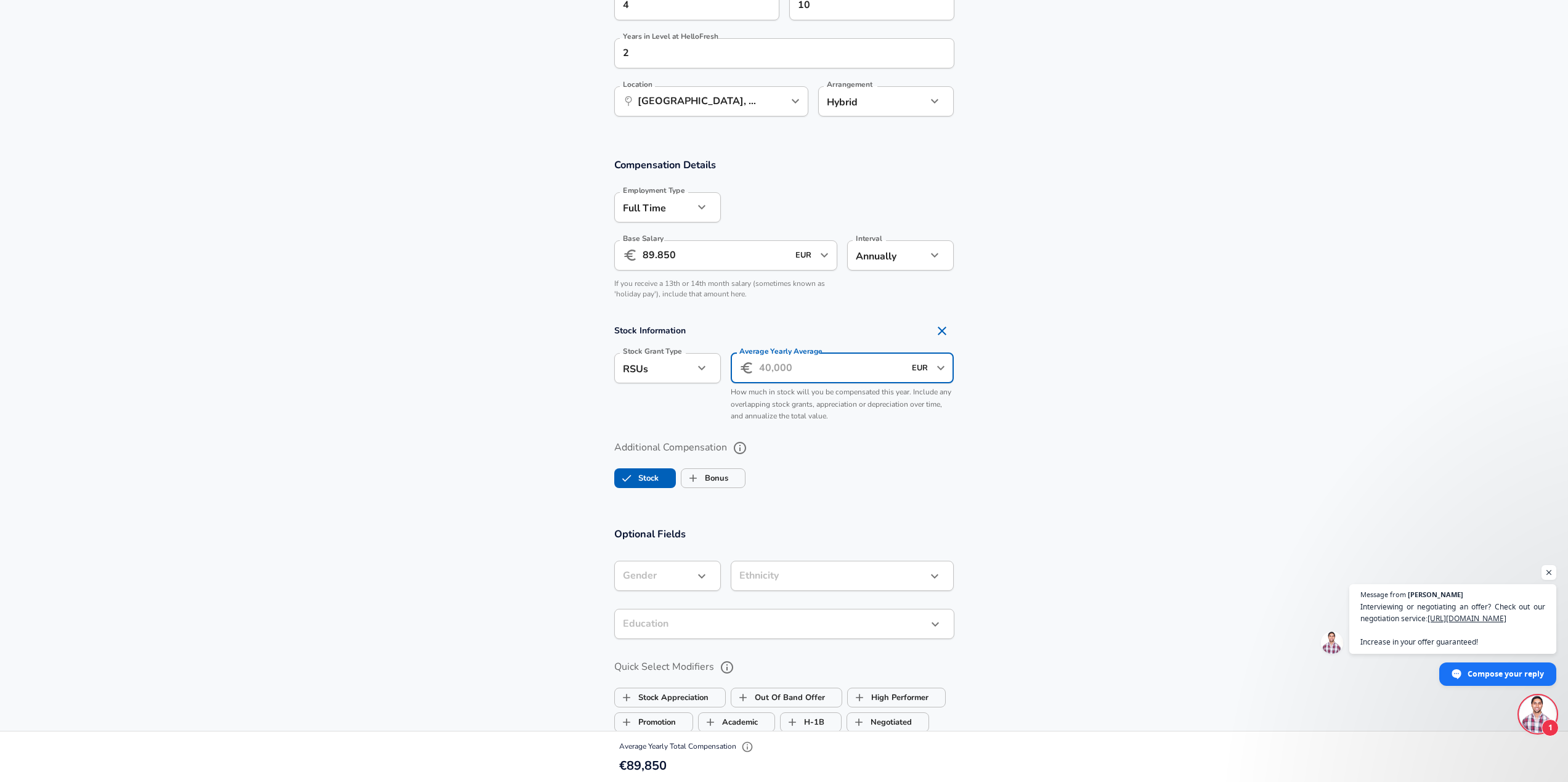
click at [796, 369] on input "Average Yearly Average" at bounding box center [832, 368] width 146 height 30
type input "6.500"
click at [559, 407] on section "Stock Information Stock Grant Type RSUs stock Stock Grant Type Average Yearly A…" at bounding box center [784, 373] width 1568 height 109
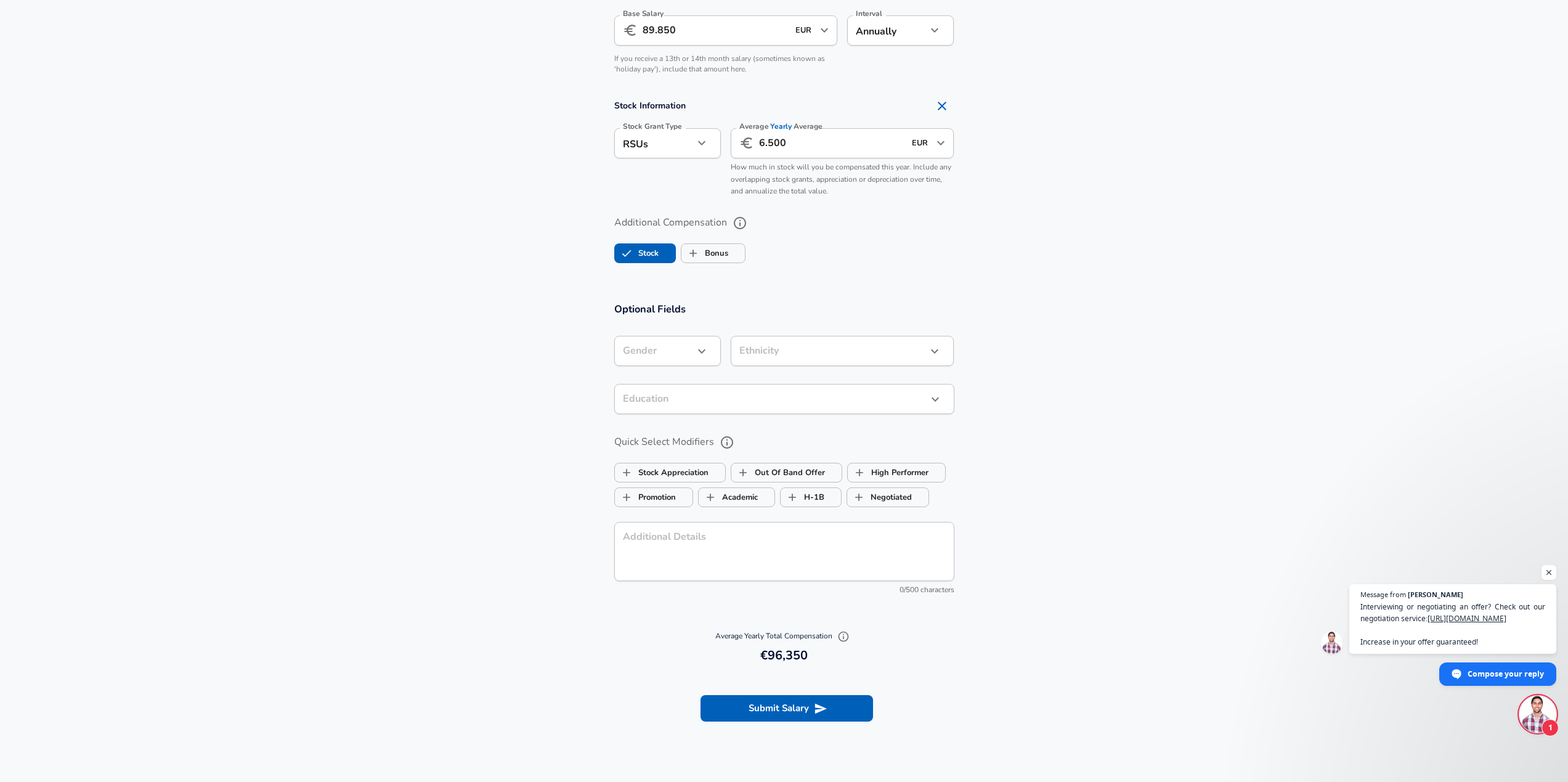
scroll to position [959, 0]
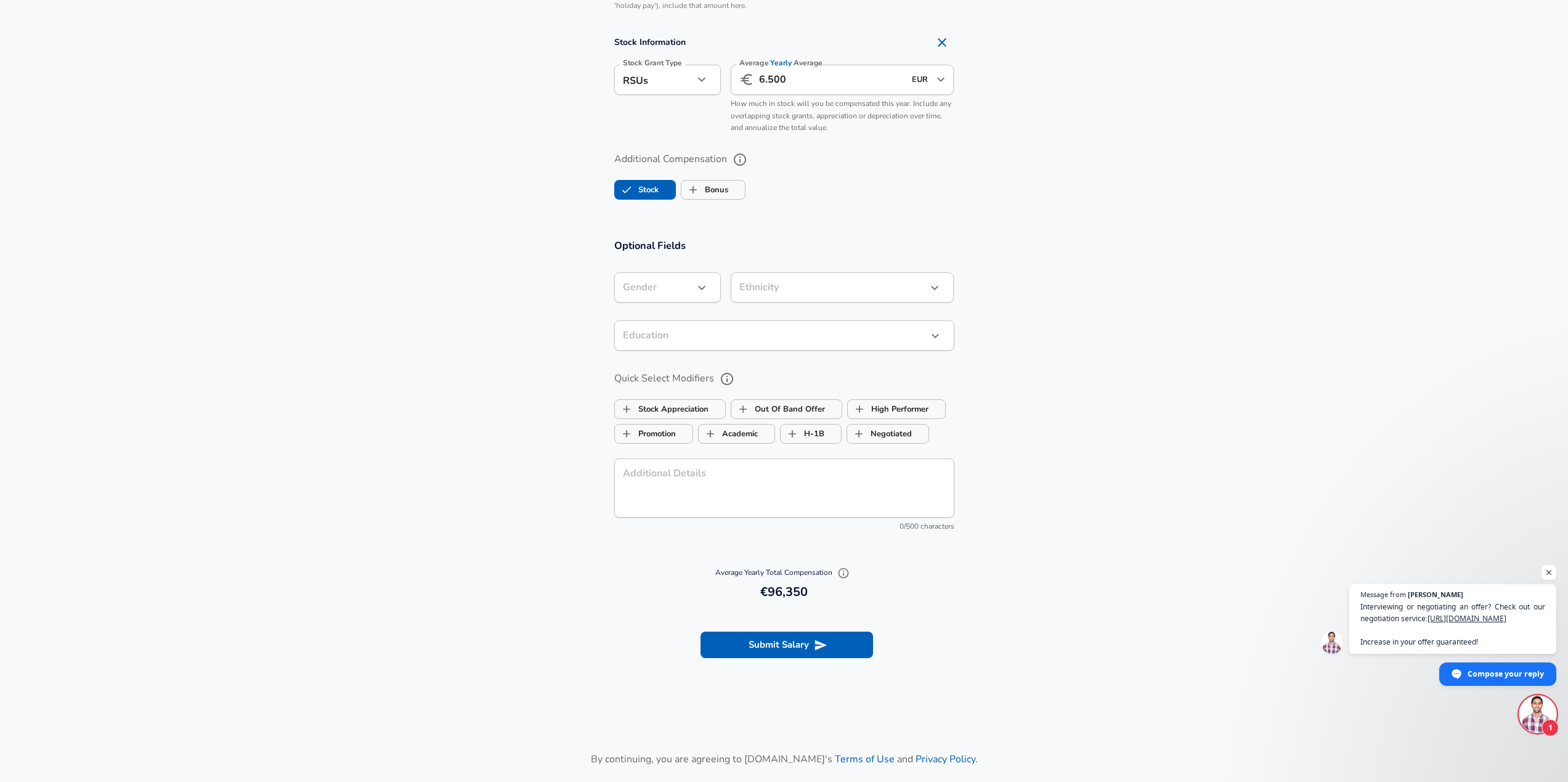
click at [647, 312] on li "[DEMOGRAPHIC_DATA]" at bounding box center [674, 317] width 119 height 19
type input "[DEMOGRAPHIC_DATA]"
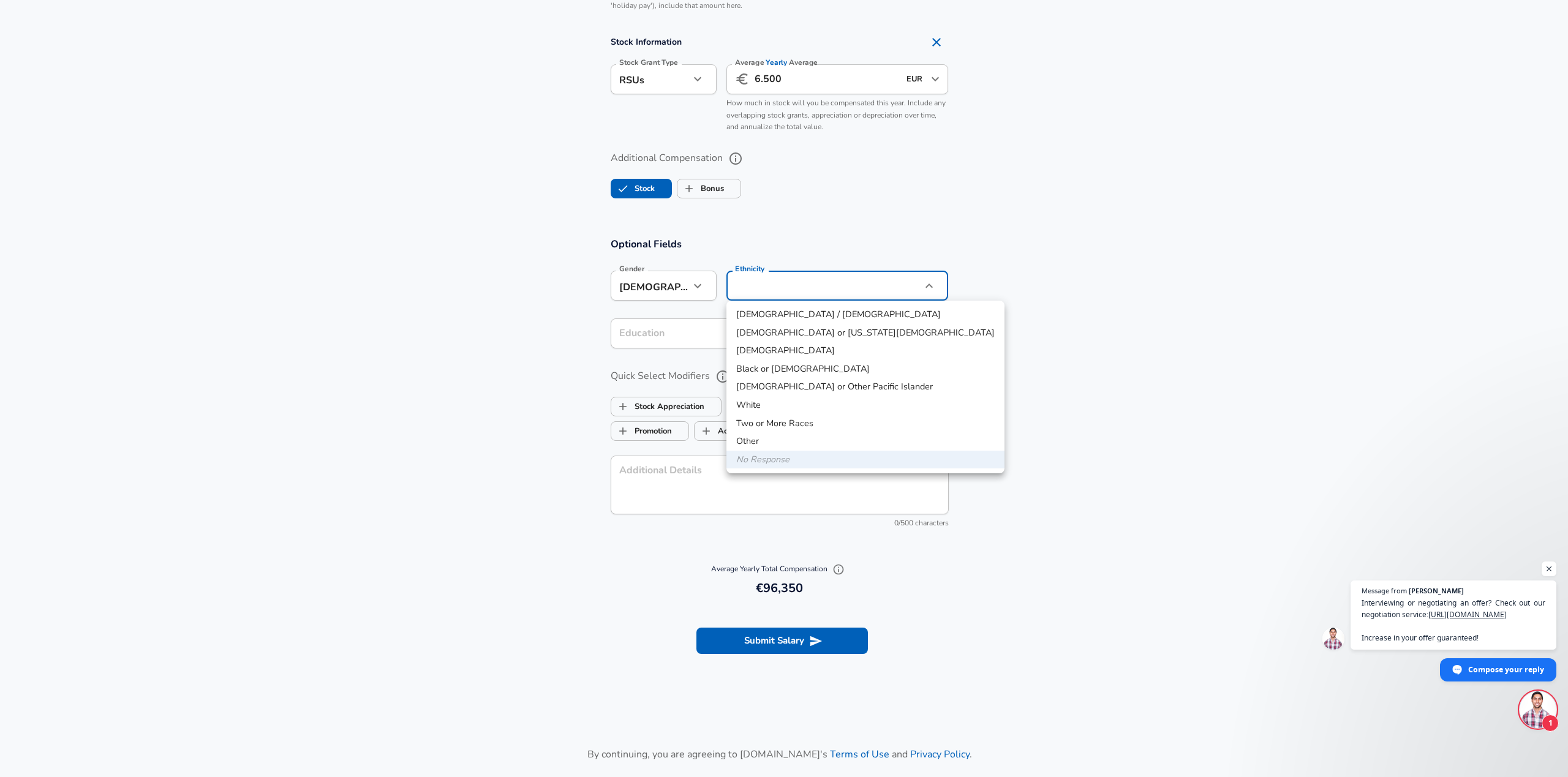
click at [774, 408] on li "White" at bounding box center [865, 405] width 278 height 18
type input "White"
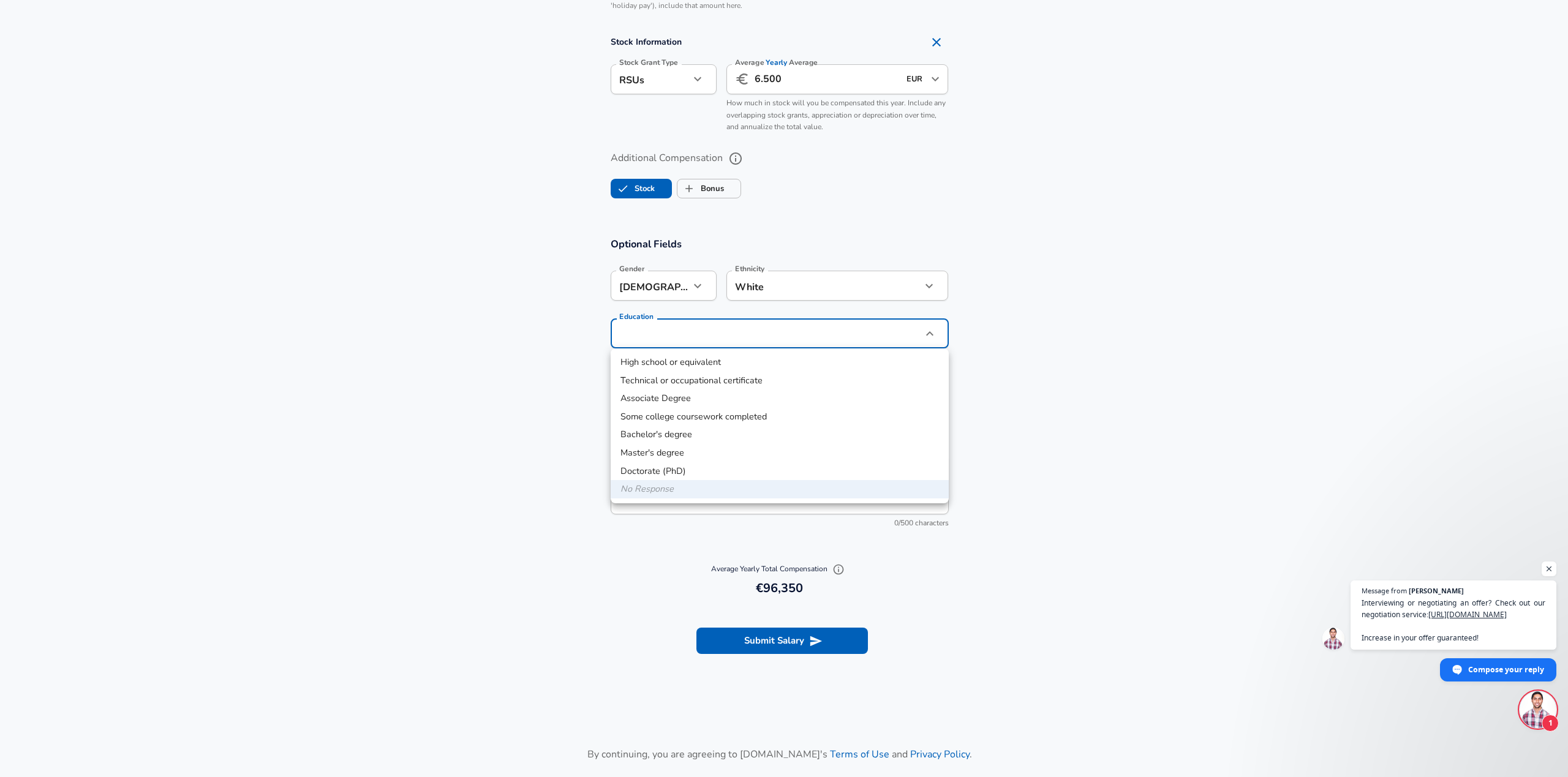
click at [667, 364] on li "High school or equivalent" at bounding box center [780, 362] width 338 height 18
type input "High school or equivalent"
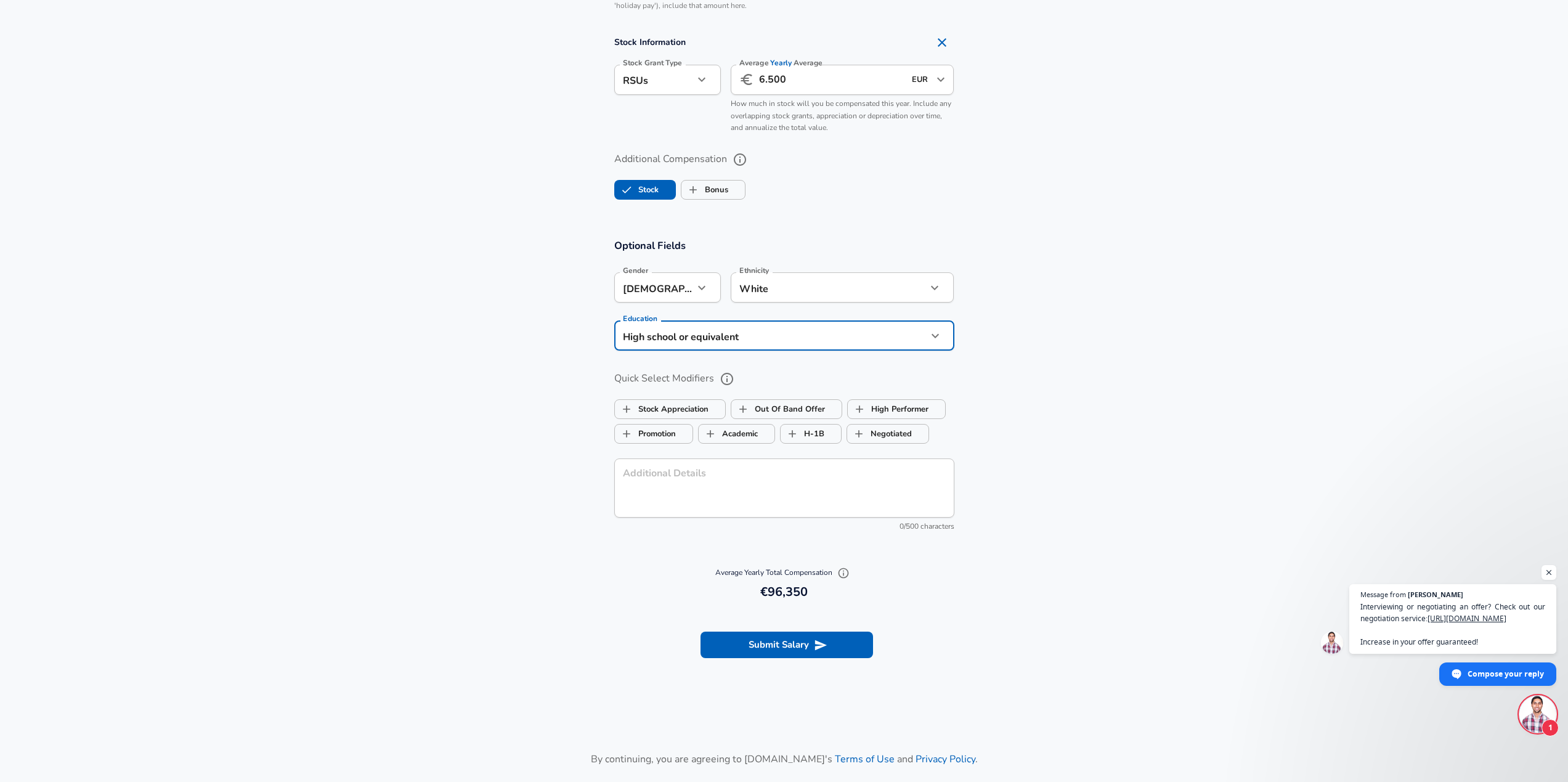
drag, startPoint x: 573, startPoint y: 401, endPoint x: 594, endPoint y: 407, distance: 21.8
click at [573, 401] on section "Optional Fields Gender [DEMOGRAPHIC_DATA] [DEMOGRAPHIC_DATA] Gender Ethnicity W…" at bounding box center [784, 391] width 1568 height 333
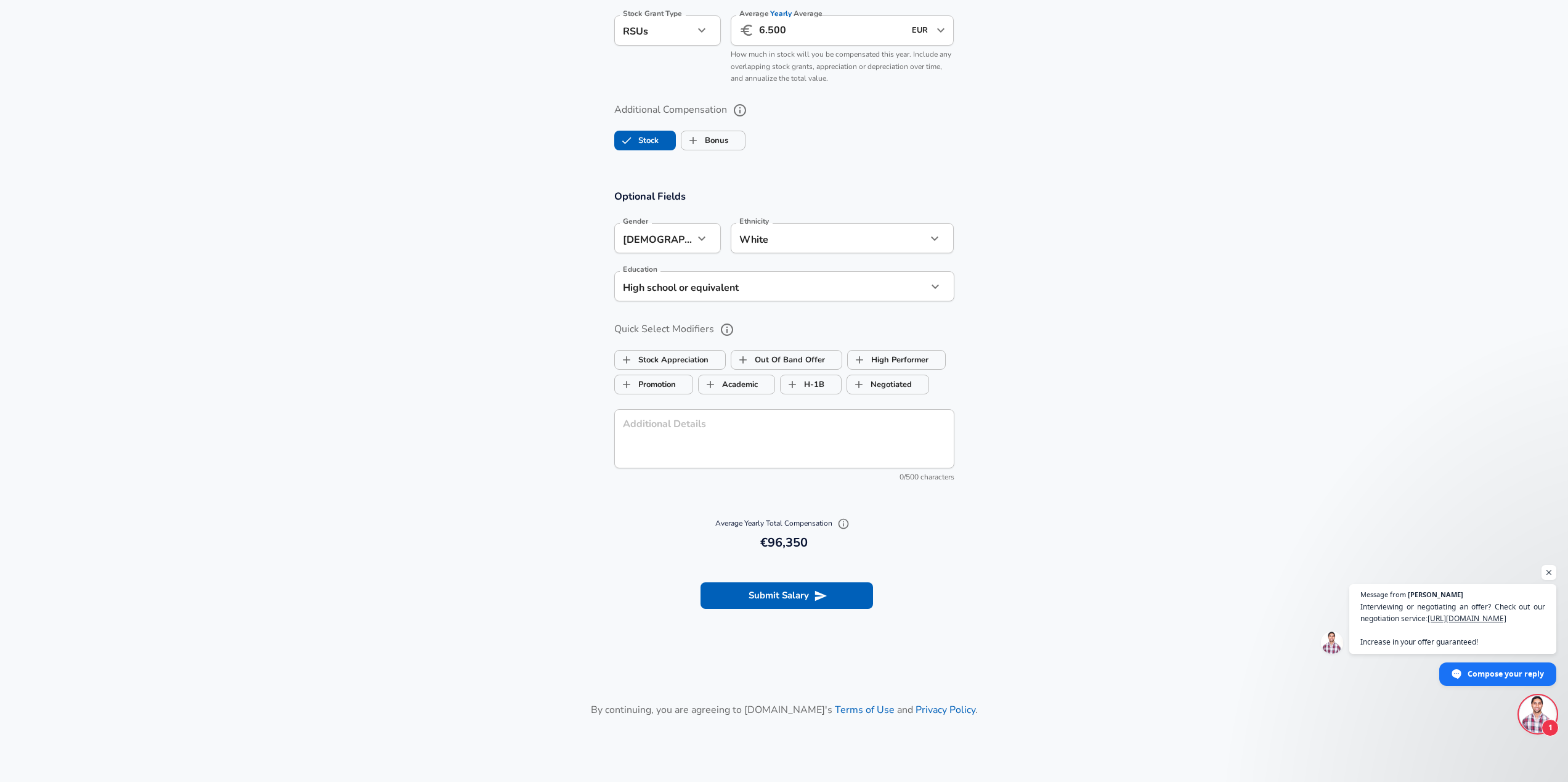
scroll to position [1025, 0]
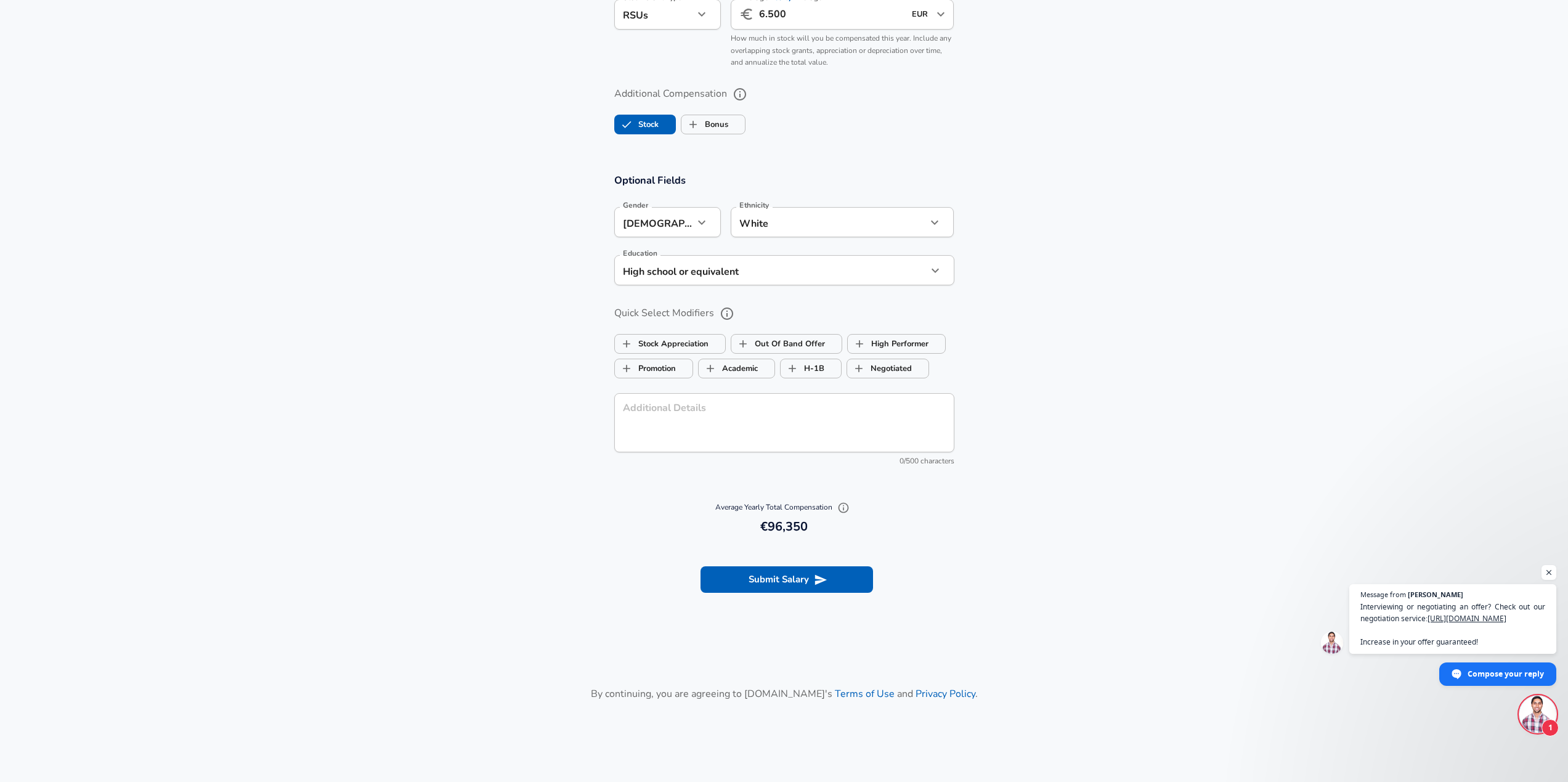
click at [724, 313] on icon "help" at bounding box center [727, 314] width 15 height 15
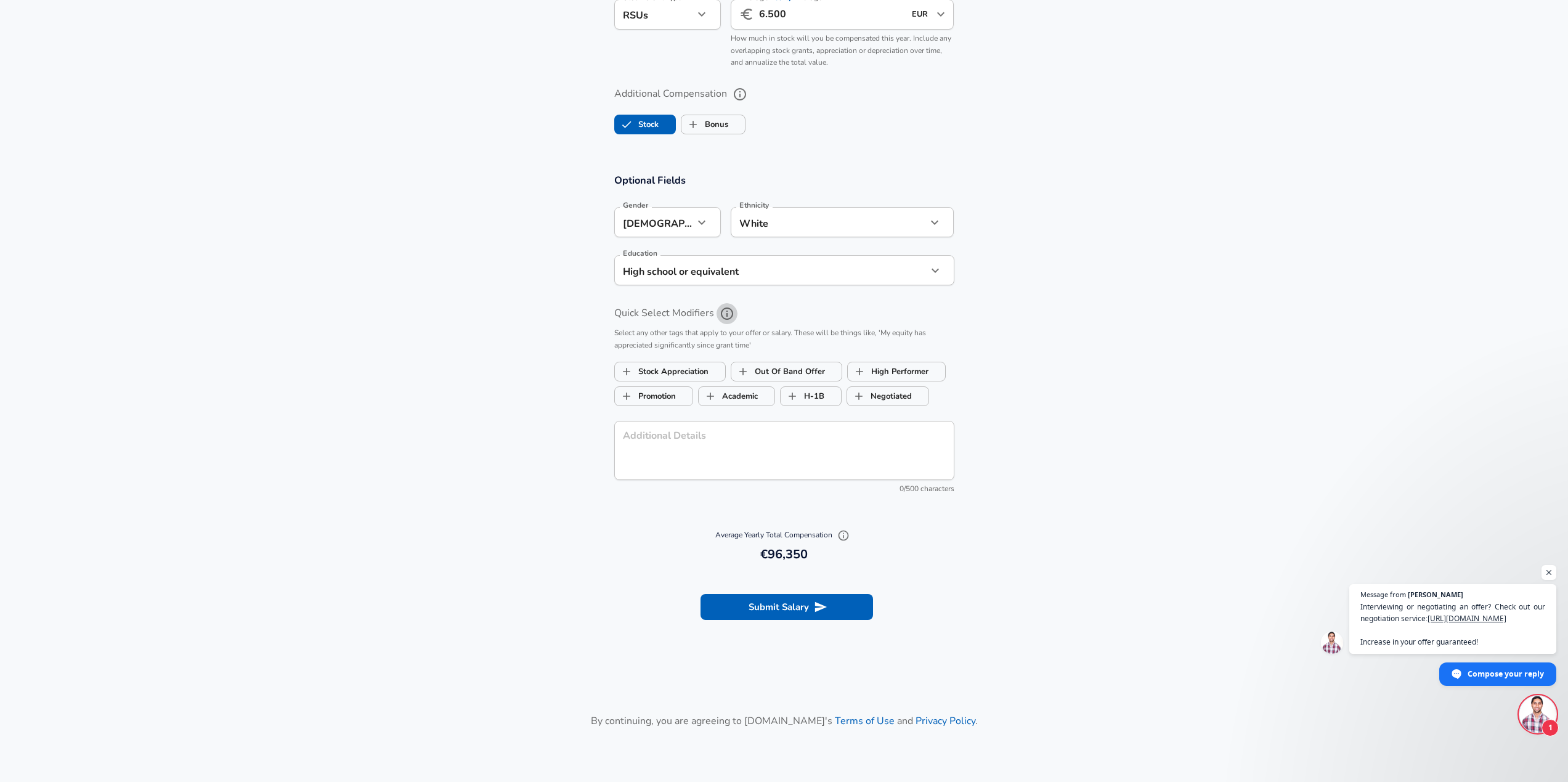
click at [724, 313] on icon "help" at bounding box center [727, 314] width 15 height 15
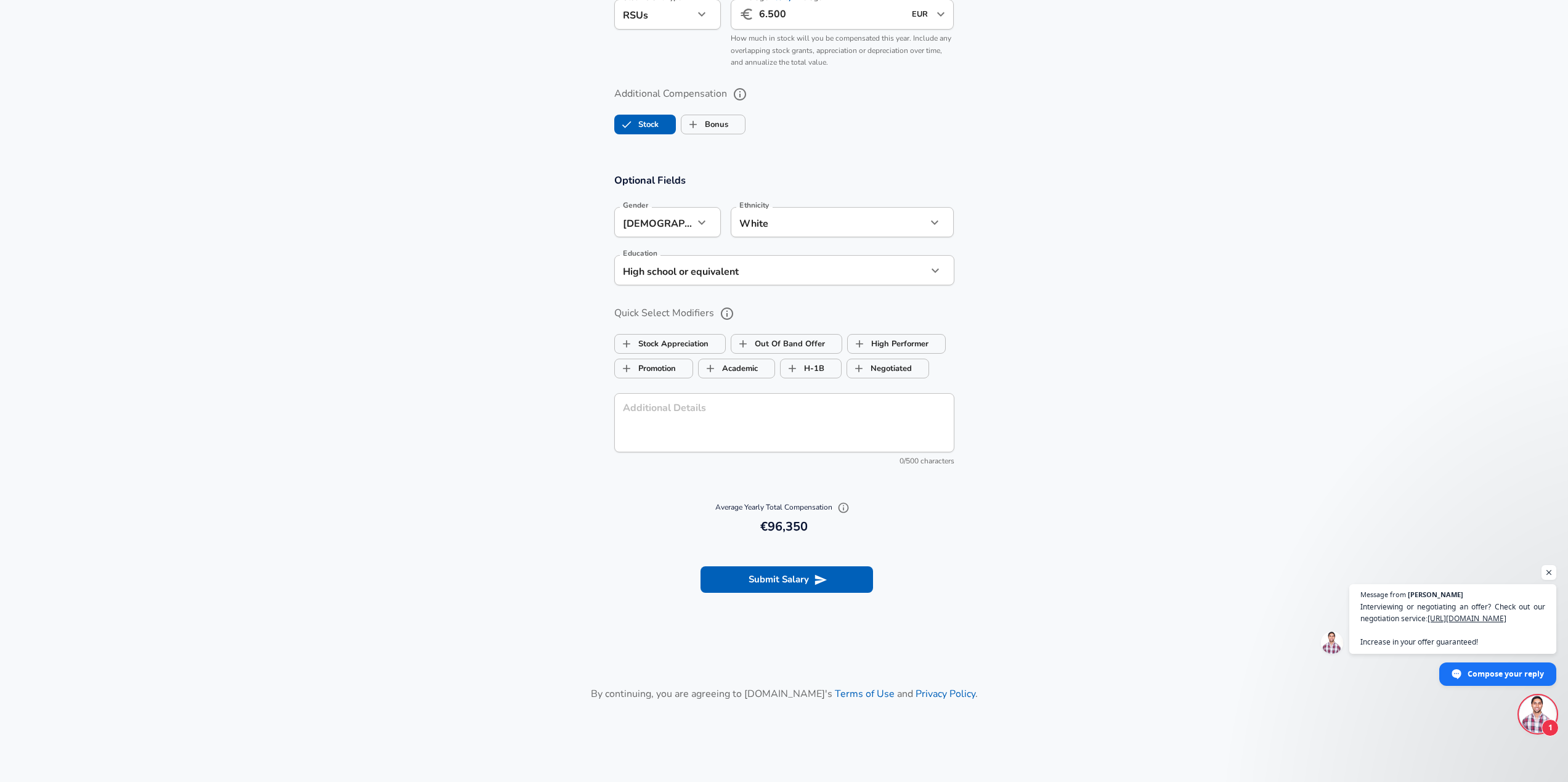
click at [560, 375] on section "Optional Fields Gender [DEMOGRAPHIC_DATA] [DEMOGRAPHIC_DATA] Gender Ethnicity W…" at bounding box center [784, 325] width 1568 height 333
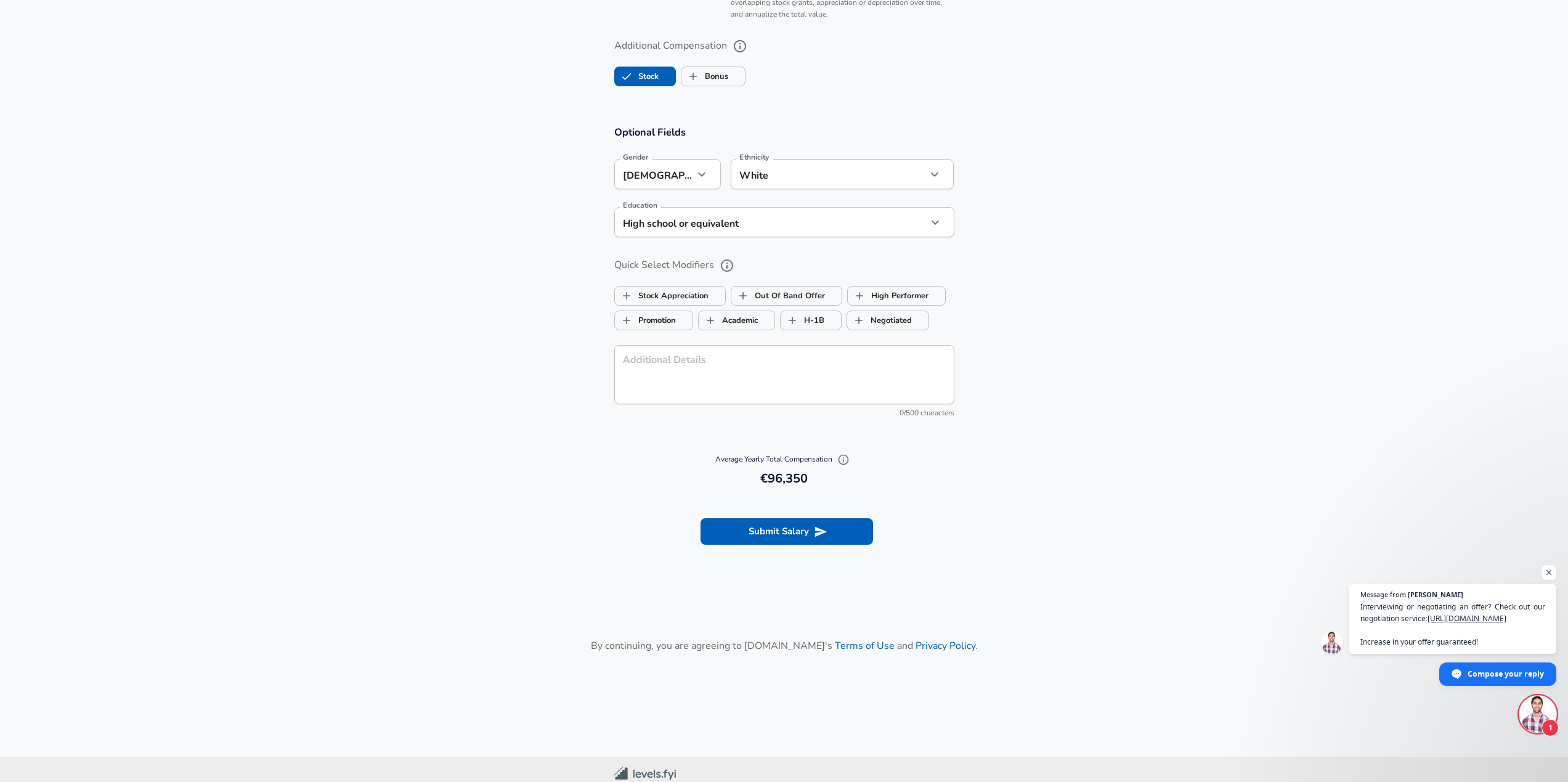
scroll to position [1088, 0]
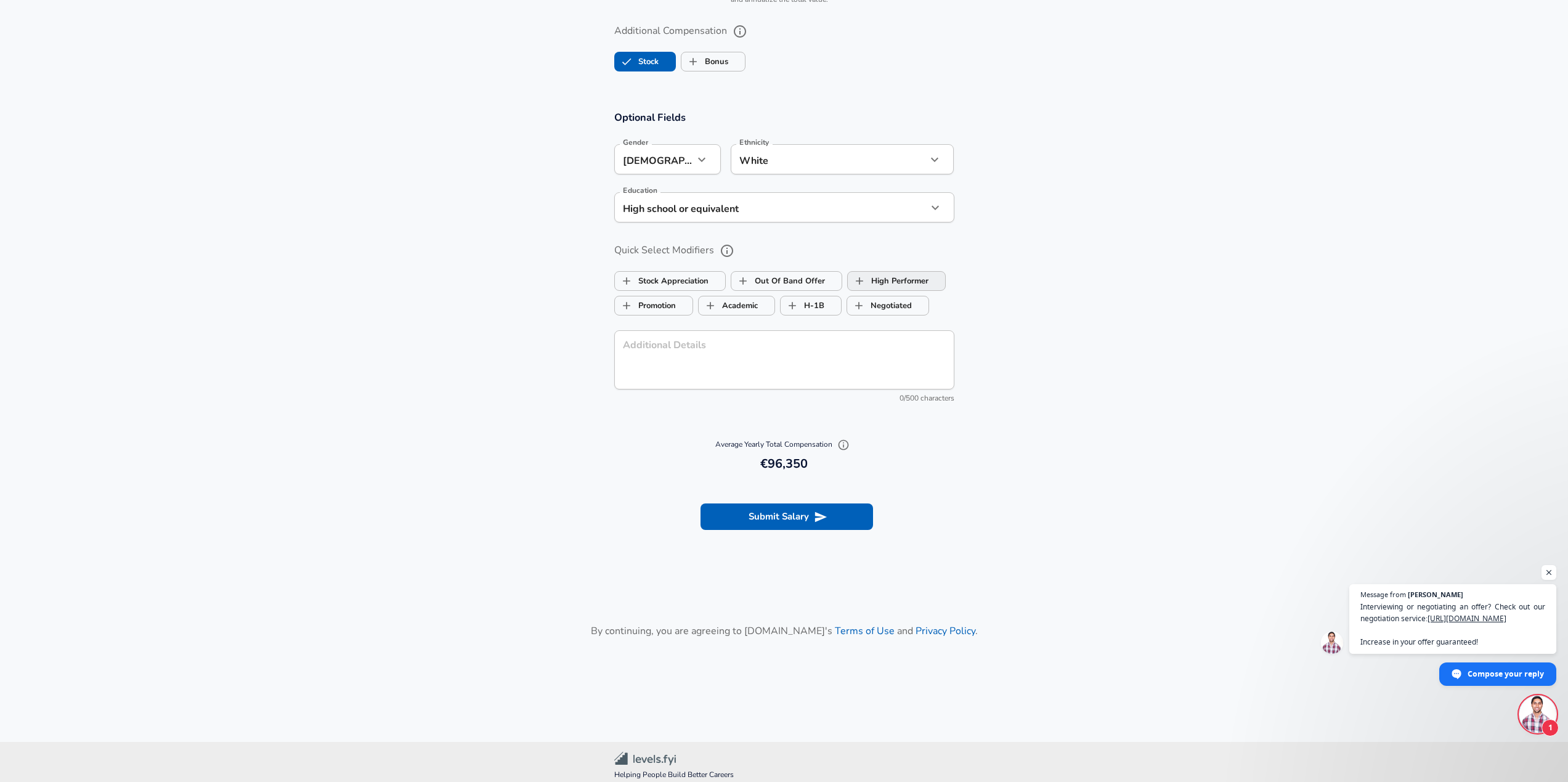
click at [880, 276] on label "High Performer" at bounding box center [888, 281] width 81 height 24
checkbox input "true"
click at [597, 404] on section "Optional Fields Gender [DEMOGRAPHIC_DATA] [DEMOGRAPHIC_DATA] Gender Ethnicity W…" at bounding box center [784, 262] width 1568 height 333
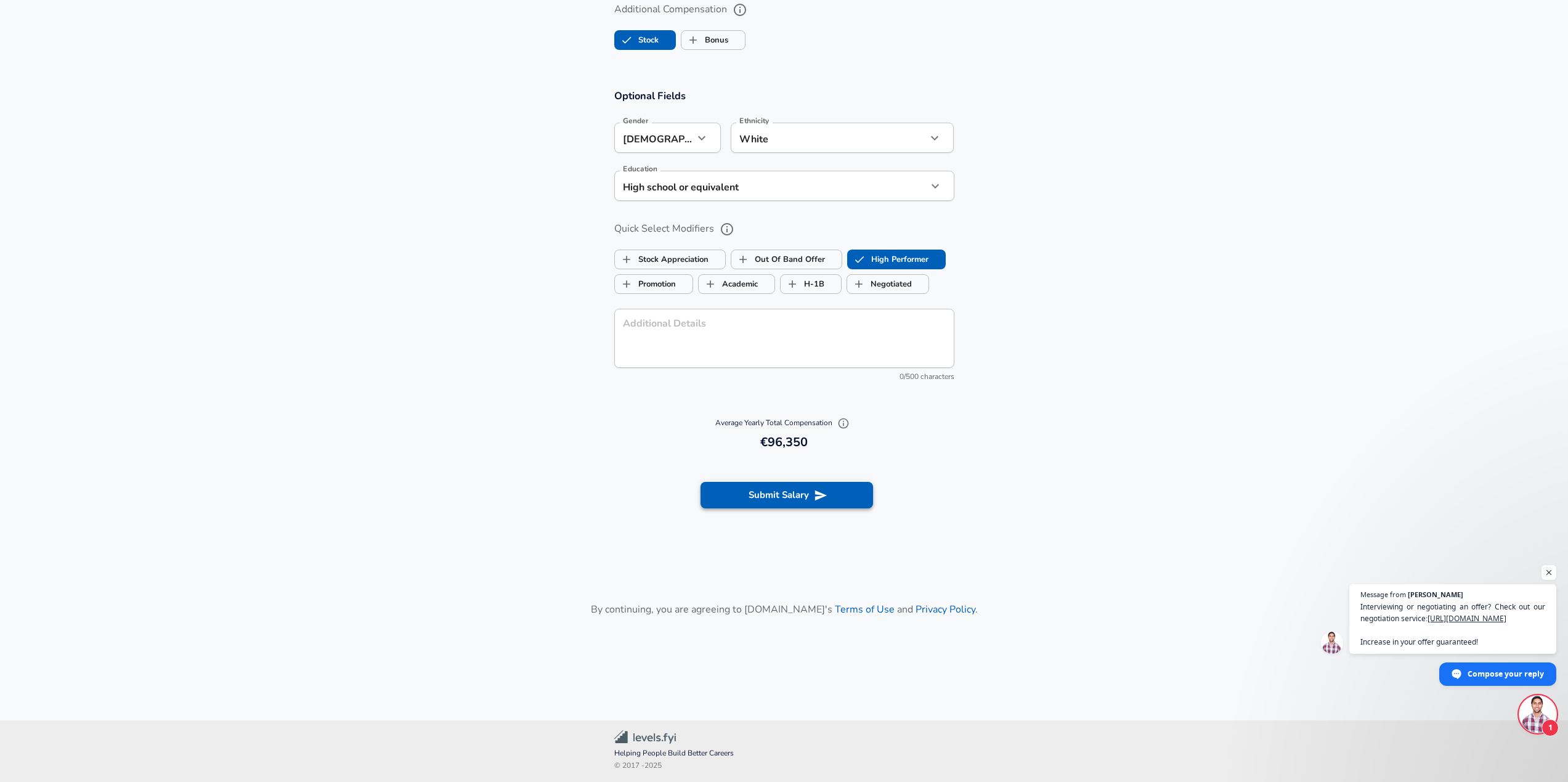
click at [763, 495] on button "Submit Salary" at bounding box center [787, 495] width 173 height 26
